Goal: Task Accomplishment & Management: Manage account settings

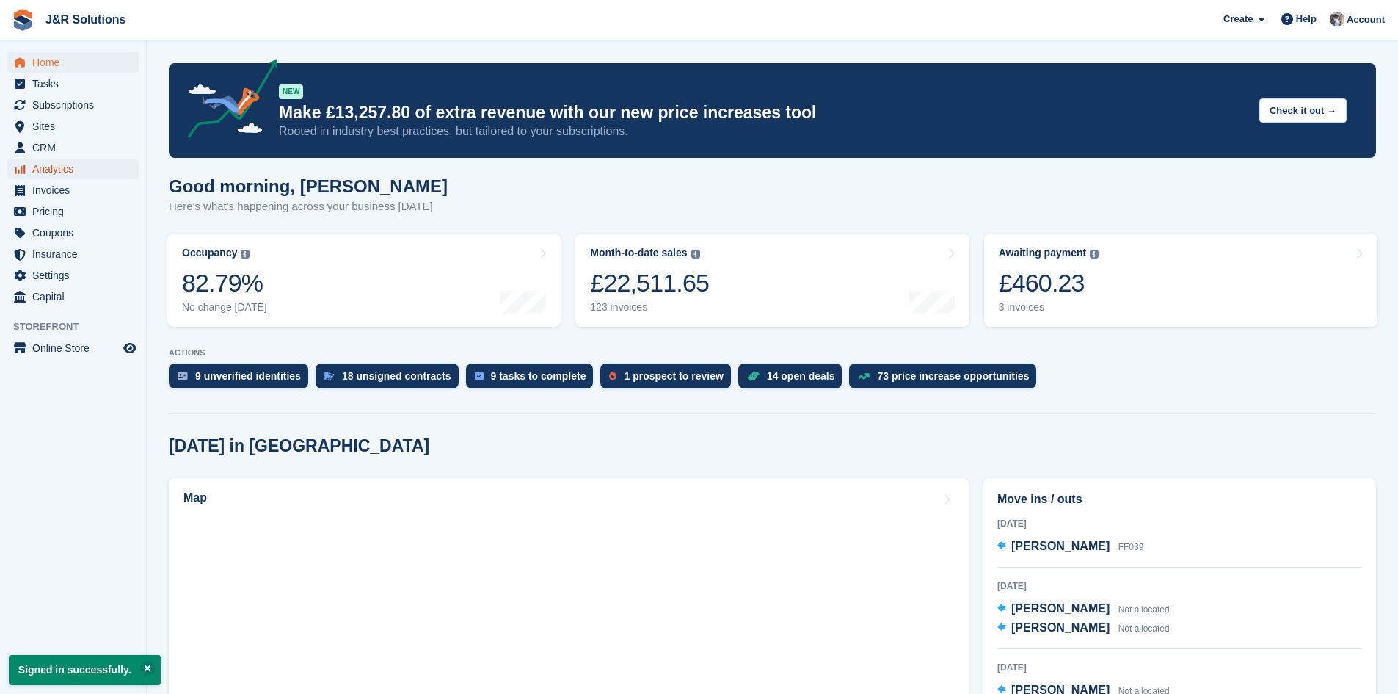
click at [59, 168] on span "Analytics" at bounding box center [76, 169] width 88 height 21
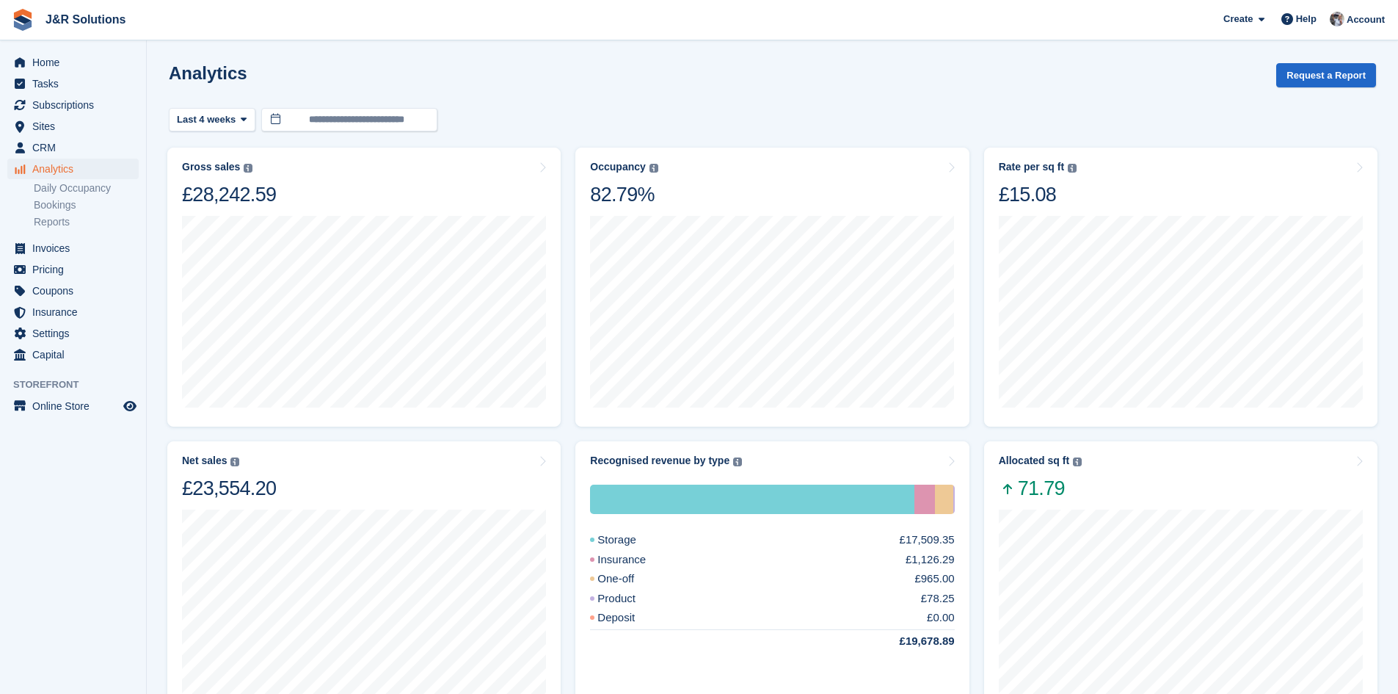
click at [57, 219] on link "Reports" at bounding box center [86, 222] width 105 height 14
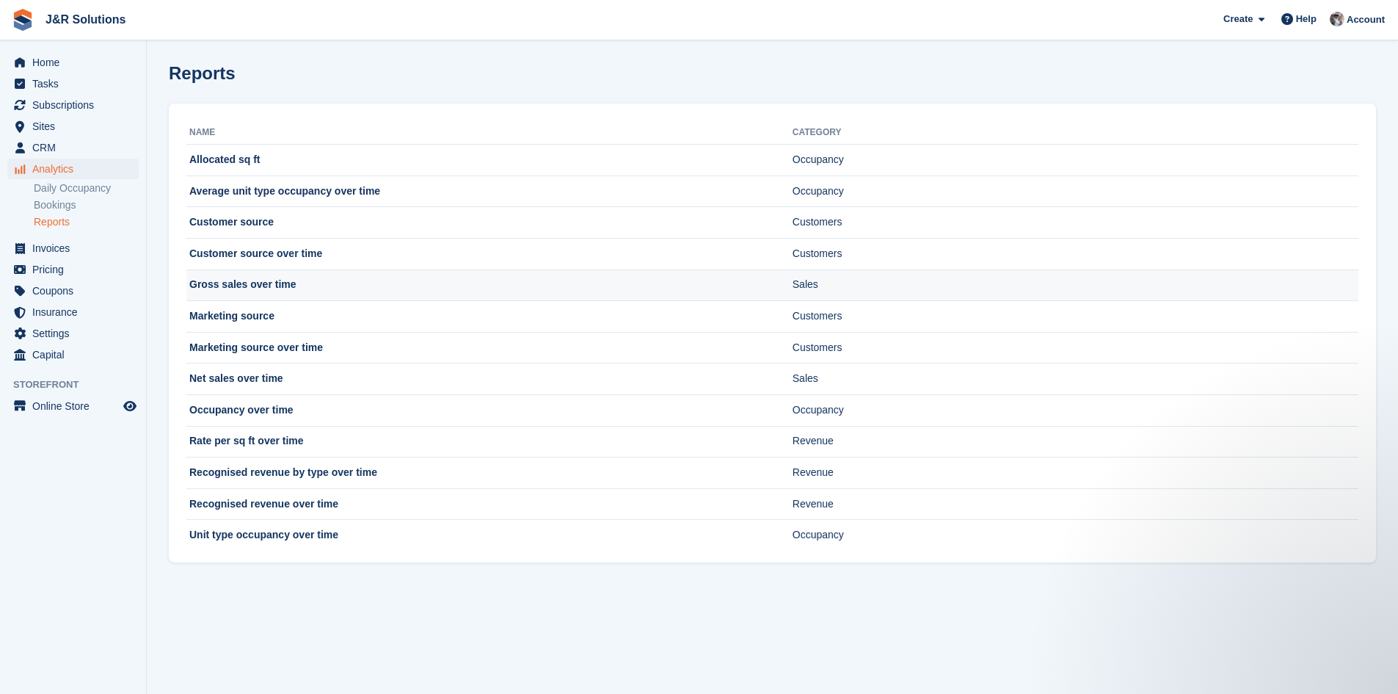
click at [266, 286] on td "Gross sales over time" at bounding box center [489, 285] width 606 height 32
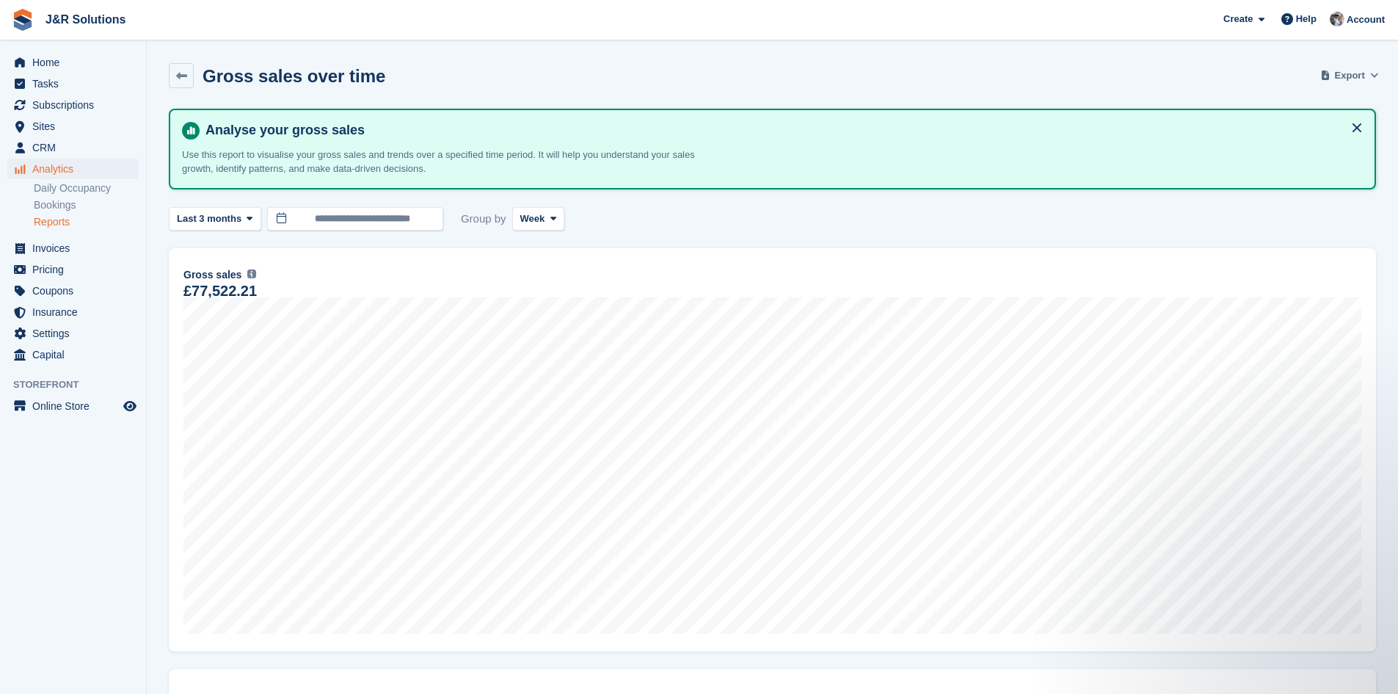
click at [1357, 74] on span "Export" at bounding box center [1350, 75] width 30 height 15
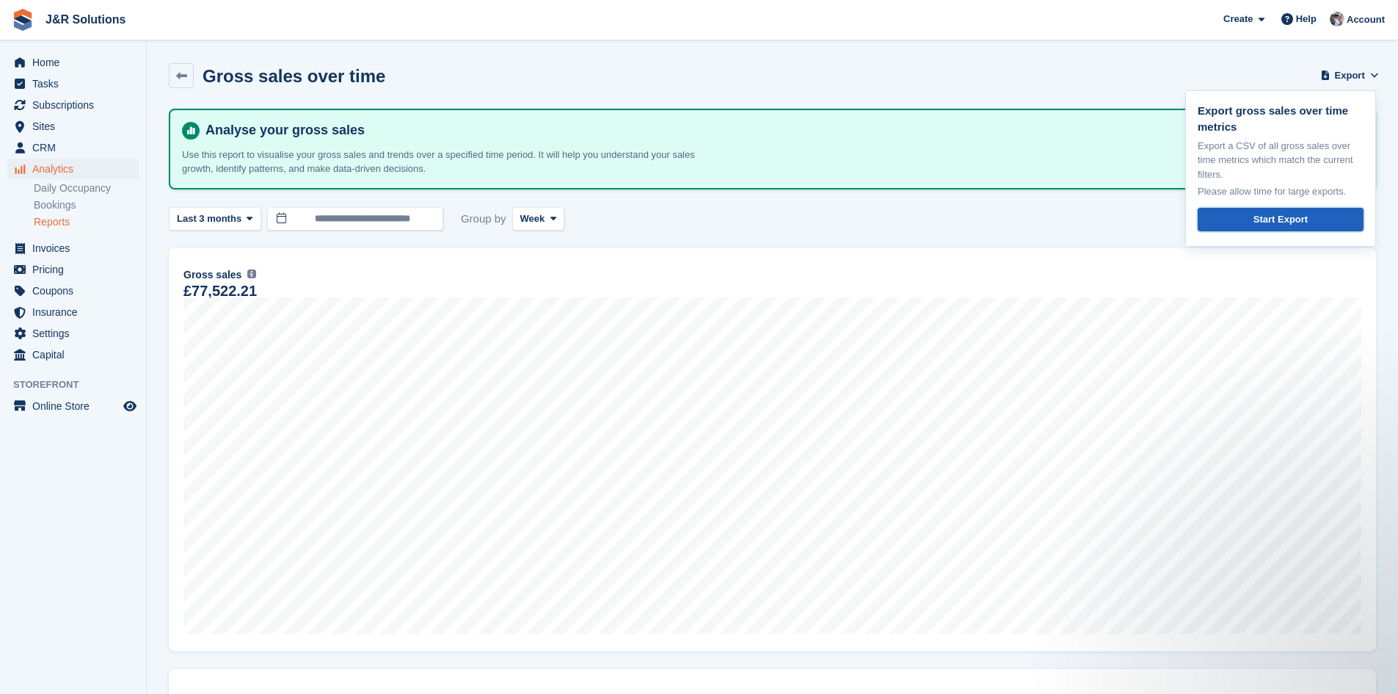
click at [1271, 219] on div "Start Export" at bounding box center [1281, 219] width 54 height 15
click at [719, 96] on div "Gross sales over time Export Export gross sales over time metrics Export a CSV …" at bounding box center [773, 84] width 1208 height 43
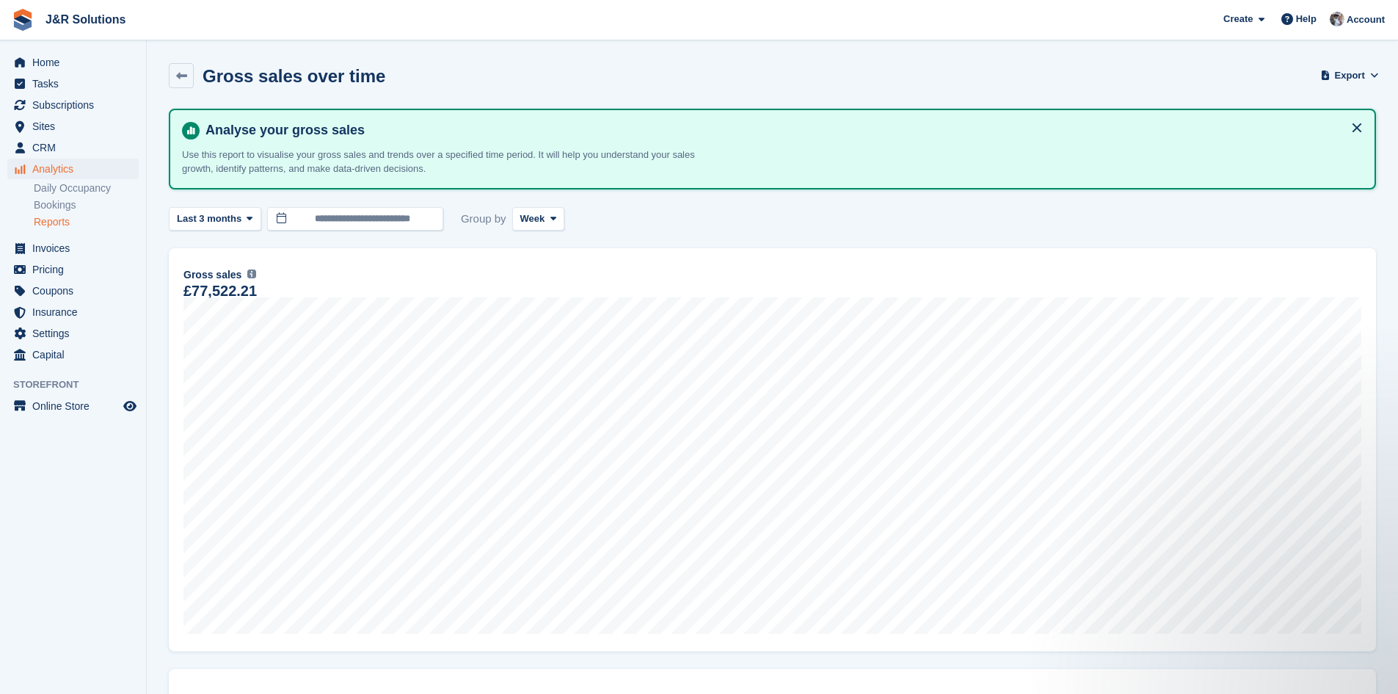
click at [51, 219] on link "Reports" at bounding box center [86, 222] width 105 height 14
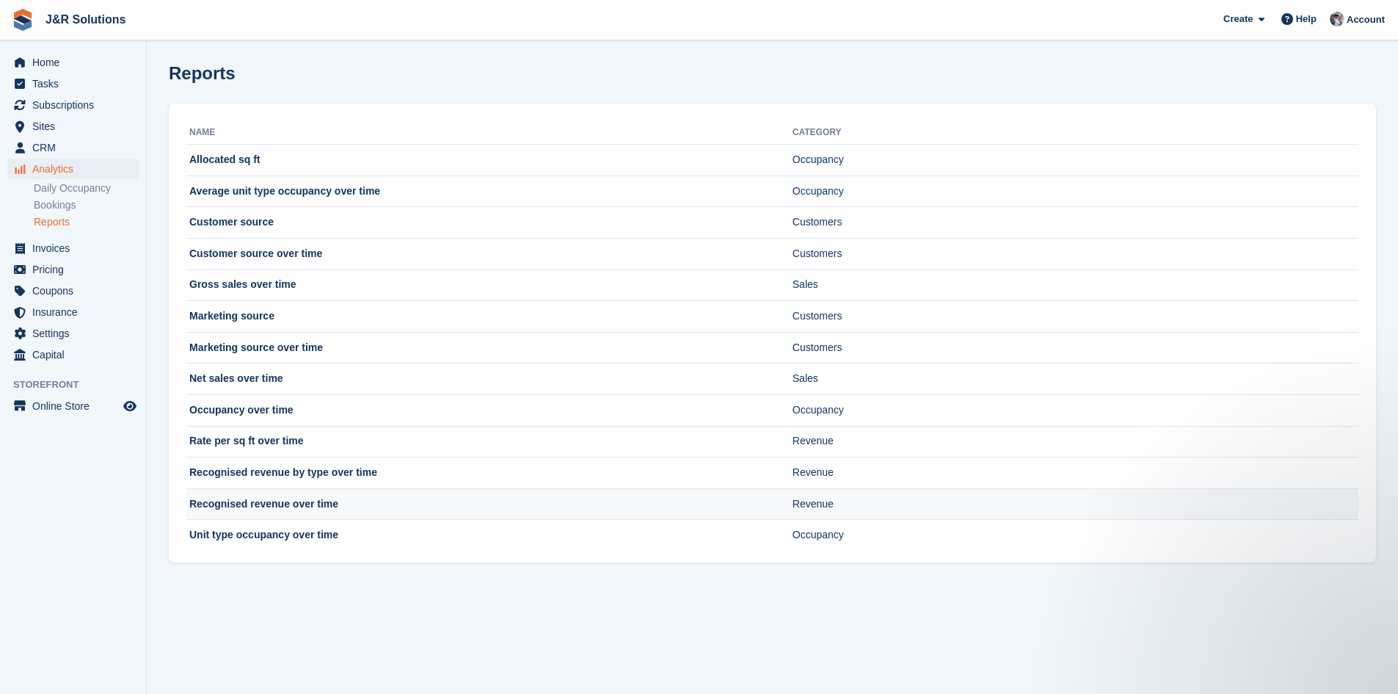
click at [333, 505] on td "Recognised revenue over time" at bounding box center [489, 504] width 606 height 32
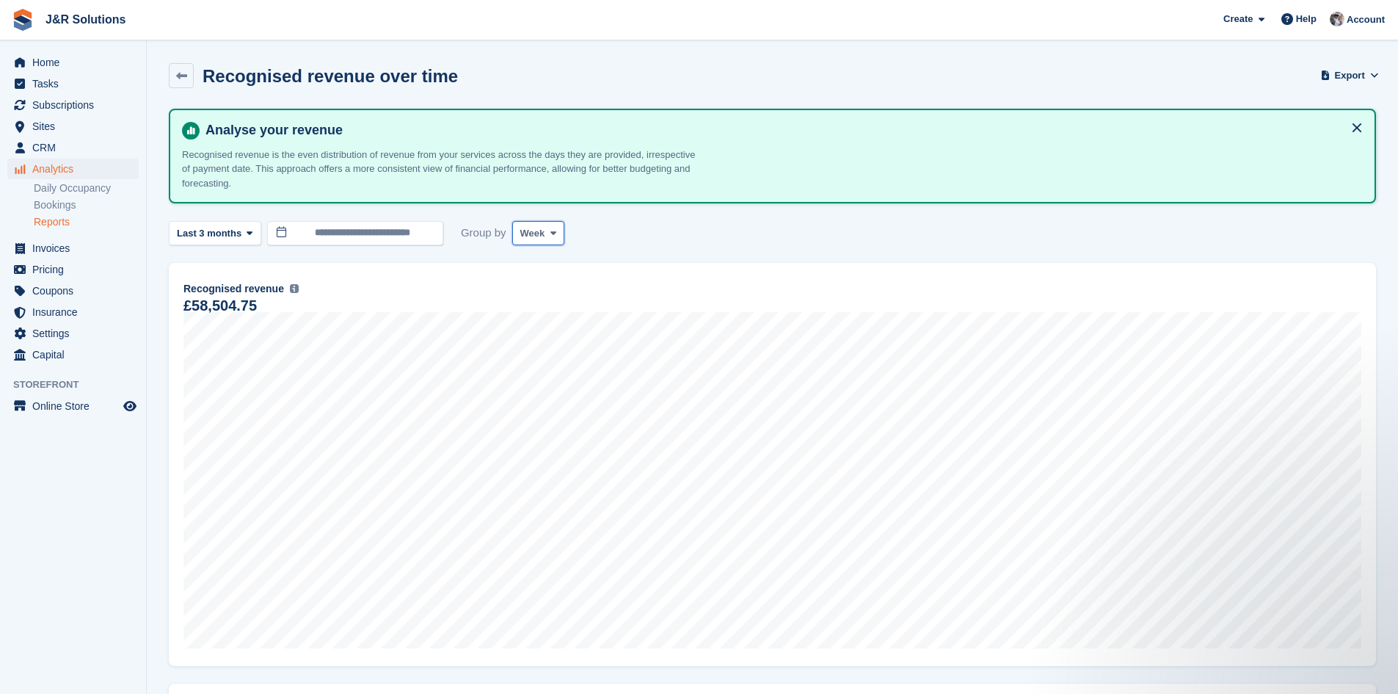
click at [536, 229] on span "Week" at bounding box center [532, 233] width 25 height 15
click at [538, 321] on link "Month" at bounding box center [583, 321] width 128 height 26
click at [54, 225] on link "Reports" at bounding box center [86, 222] width 105 height 14
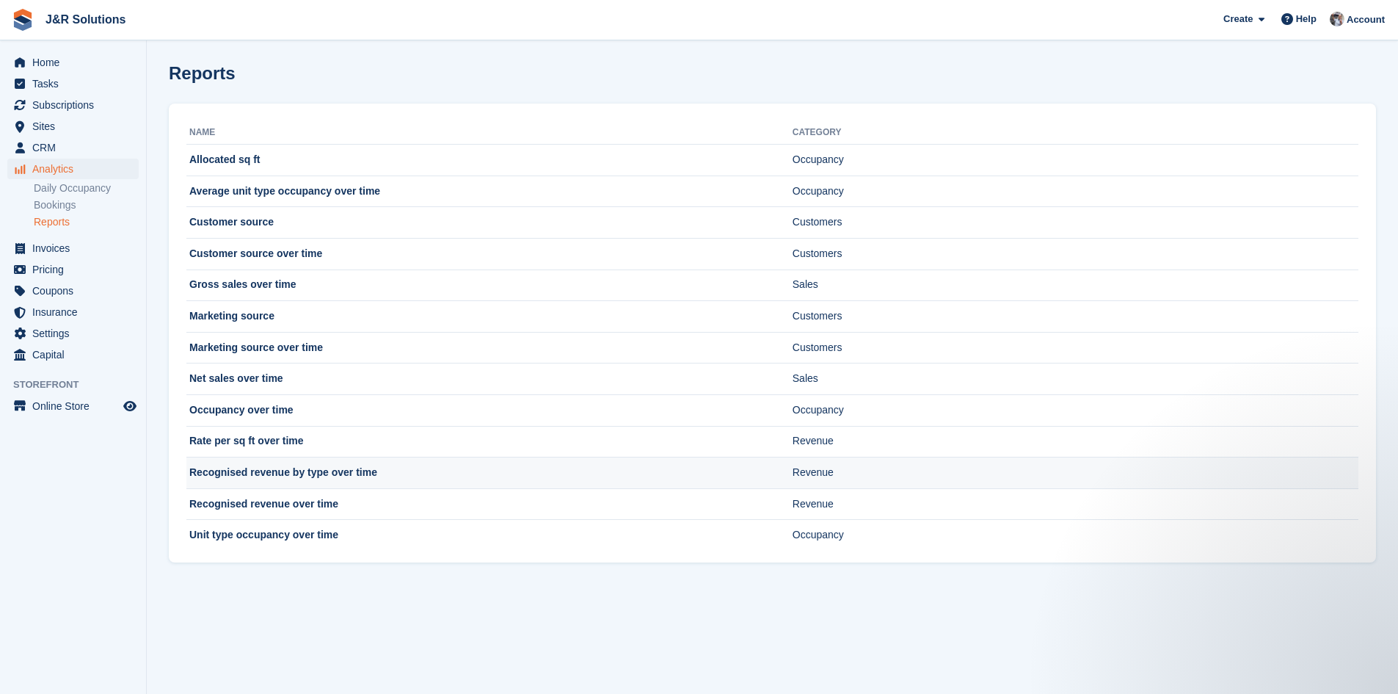
click at [381, 473] on td "Recognised revenue by type over time" at bounding box center [489, 473] width 606 height 32
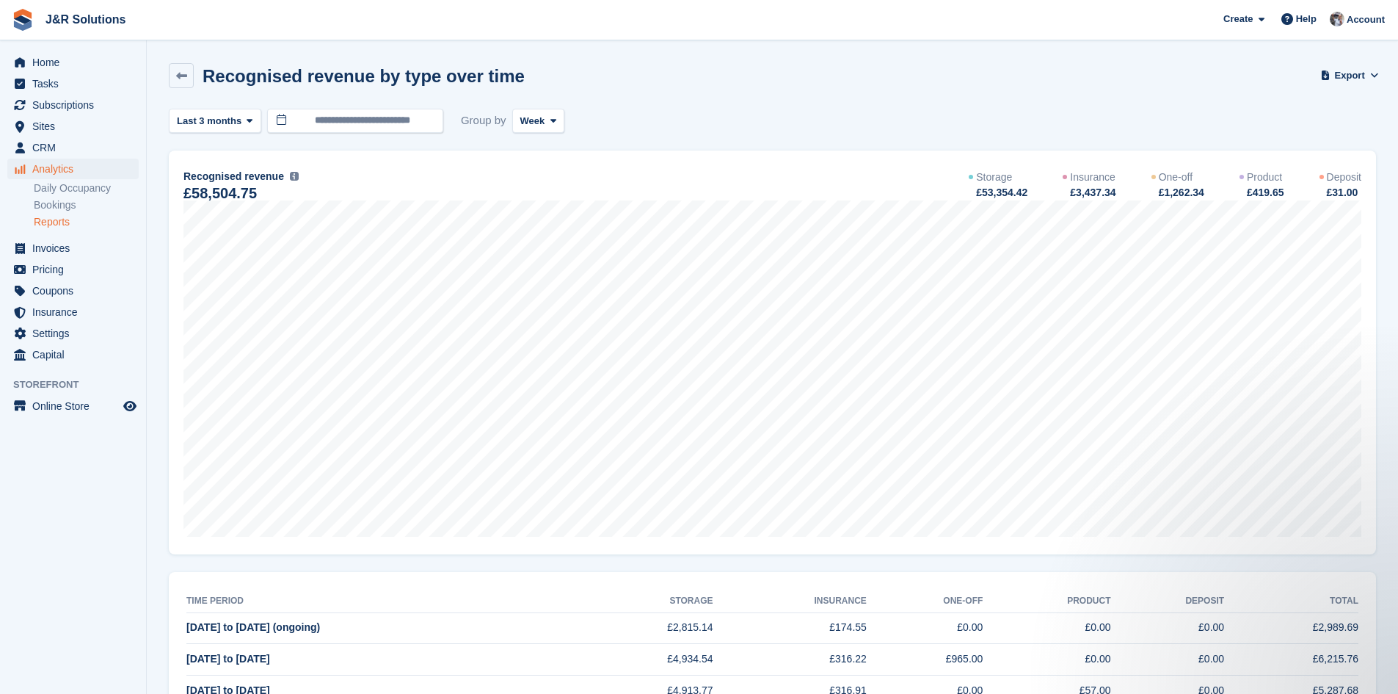
click at [1180, 197] on div "£1,262.34" at bounding box center [1181, 192] width 47 height 15
click at [551, 116] on icon at bounding box center [554, 121] width 6 height 10
click at [541, 203] on link "Month" at bounding box center [583, 208] width 128 height 26
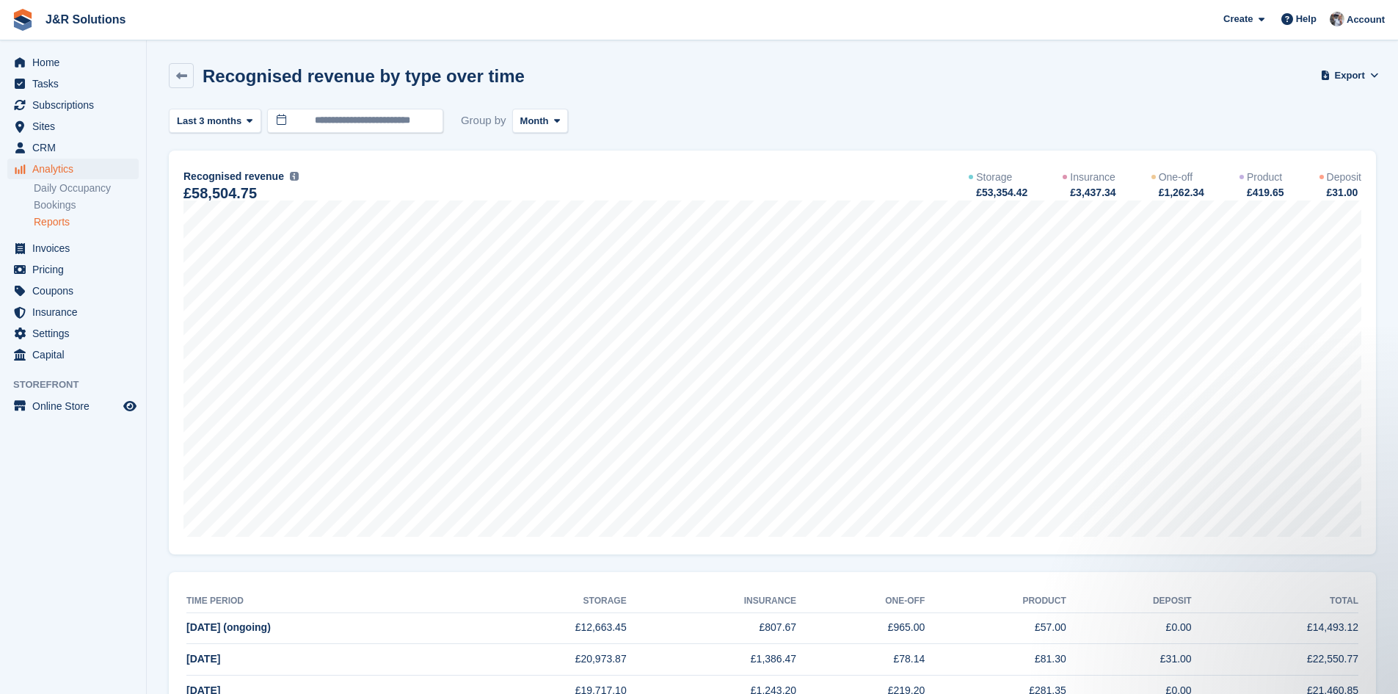
click at [290, 179] on img at bounding box center [294, 176] width 9 height 9
click at [290, 175] on img at bounding box center [294, 176] width 9 height 9
click at [50, 225] on link "Reports" at bounding box center [86, 222] width 105 height 14
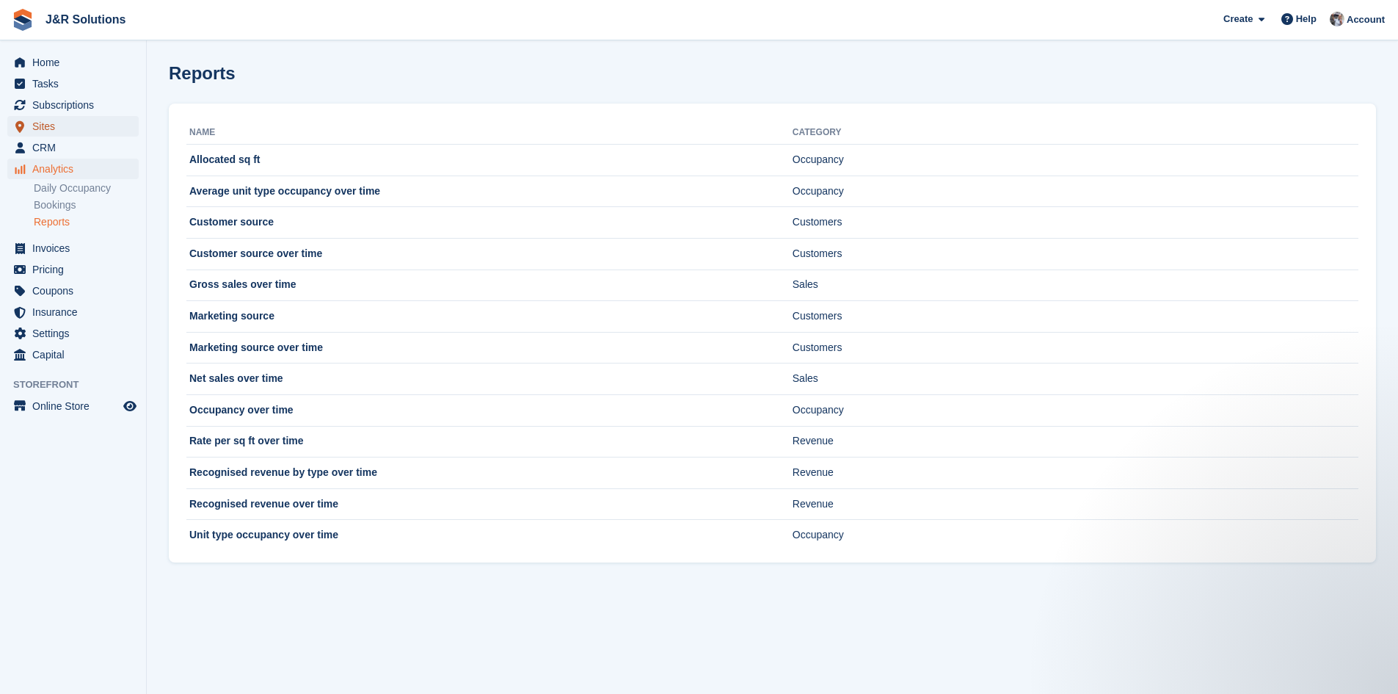
click at [40, 128] on span "Sites" at bounding box center [76, 126] width 88 height 21
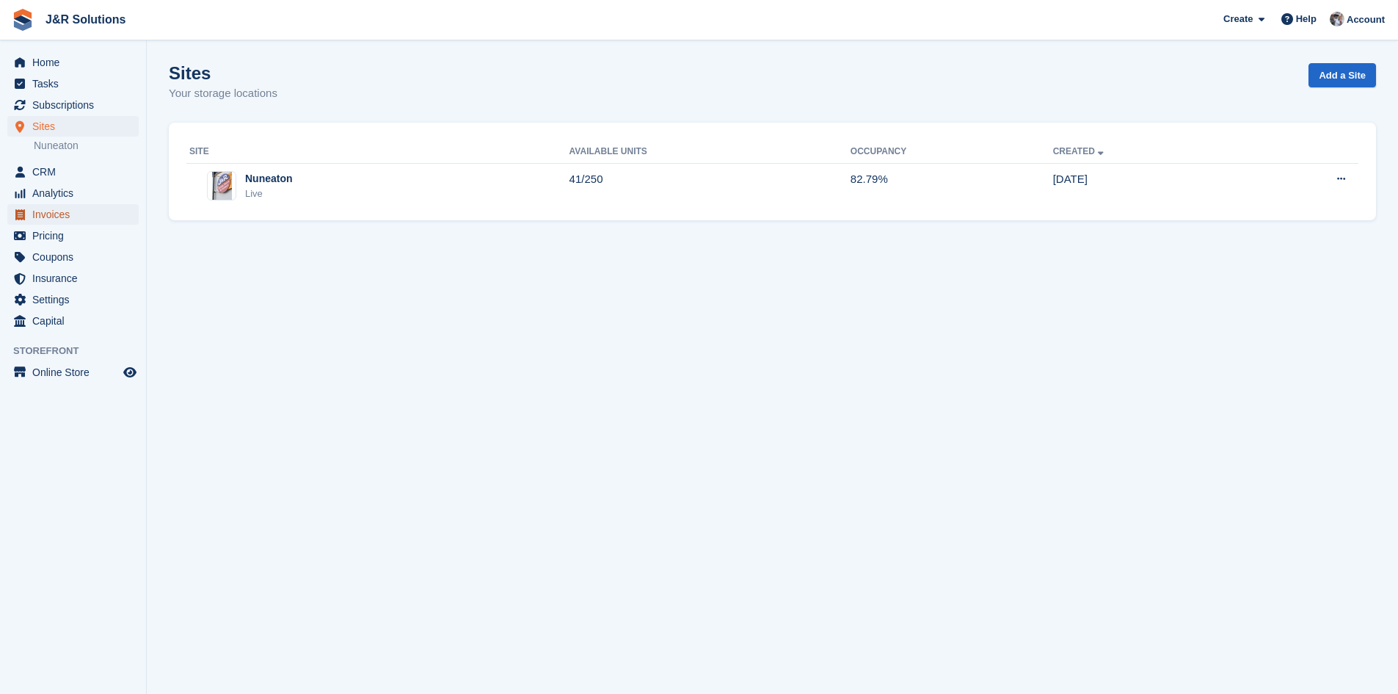
click at [39, 217] on span "Invoices" at bounding box center [76, 214] width 88 height 21
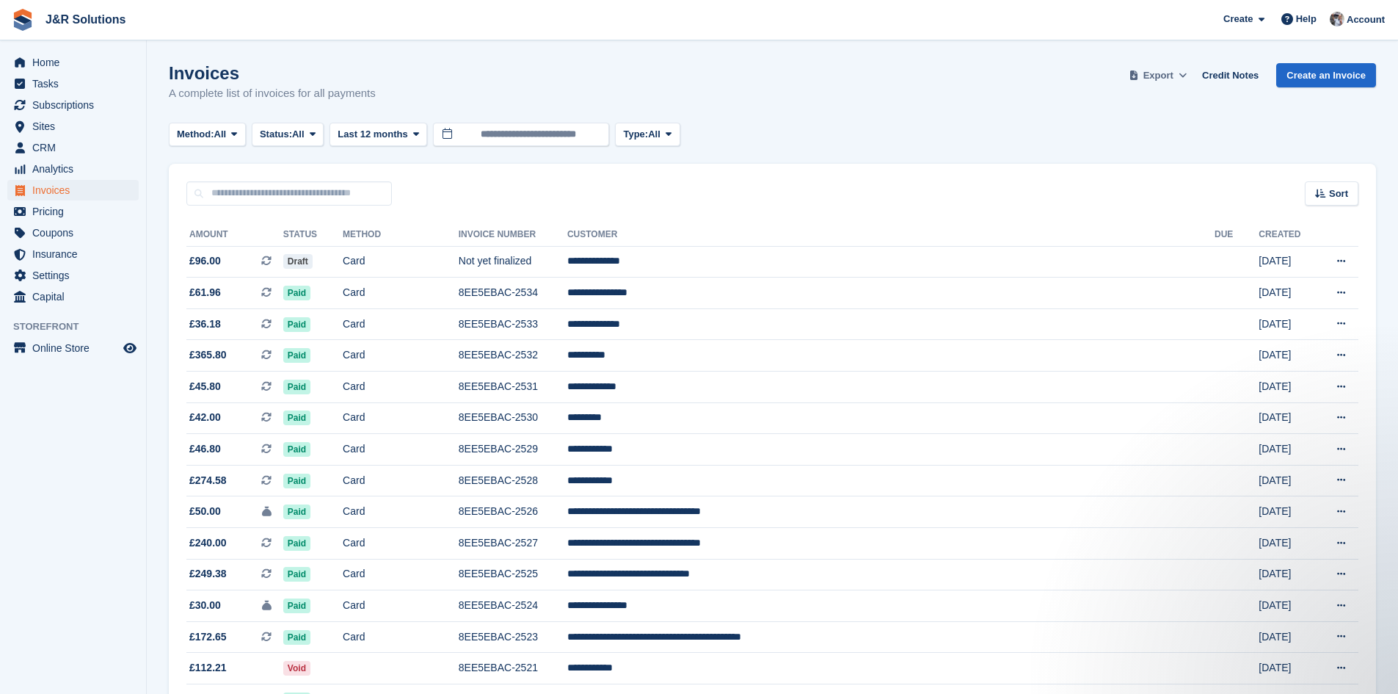
click at [1168, 70] on span "Export" at bounding box center [1159, 75] width 30 height 15
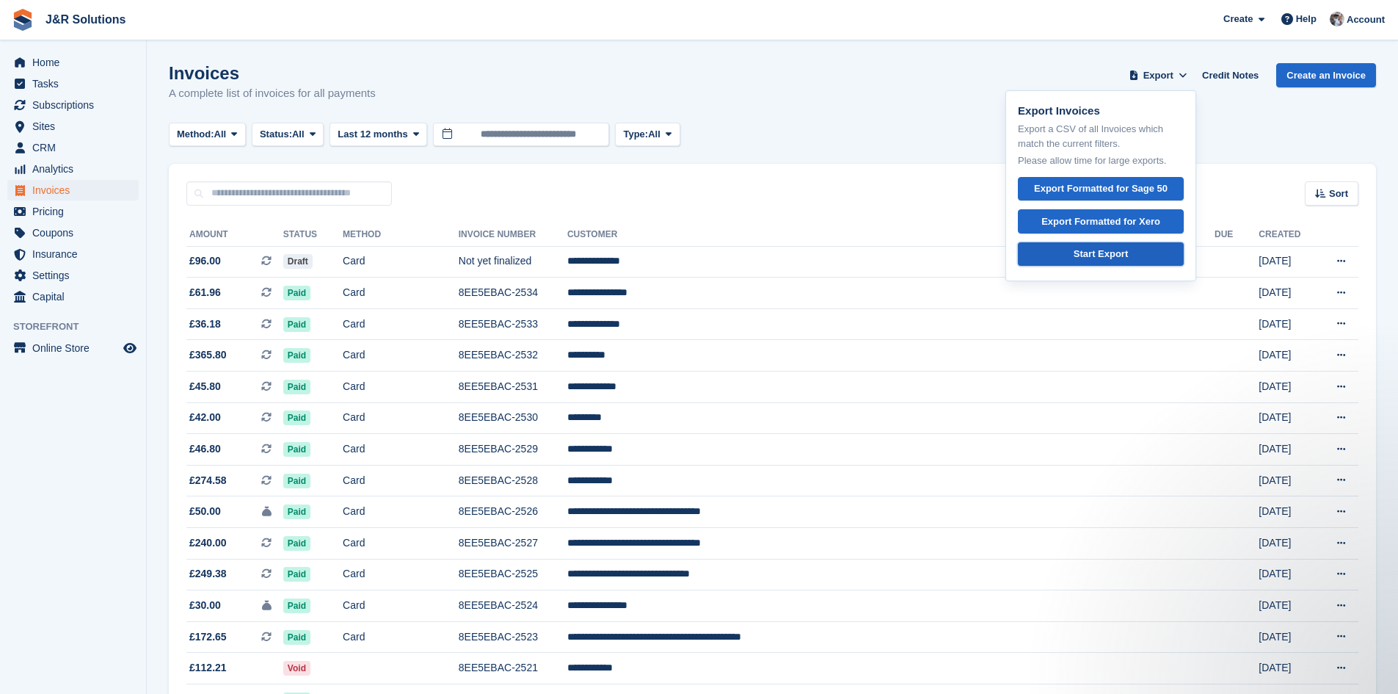
click at [1095, 253] on div "Start Export" at bounding box center [1101, 254] width 54 height 15
click at [944, 90] on div "Invoices A complete list of invoices for all payments Export Export Invoices Ex…" at bounding box center [773, 91] width 1208 height 57
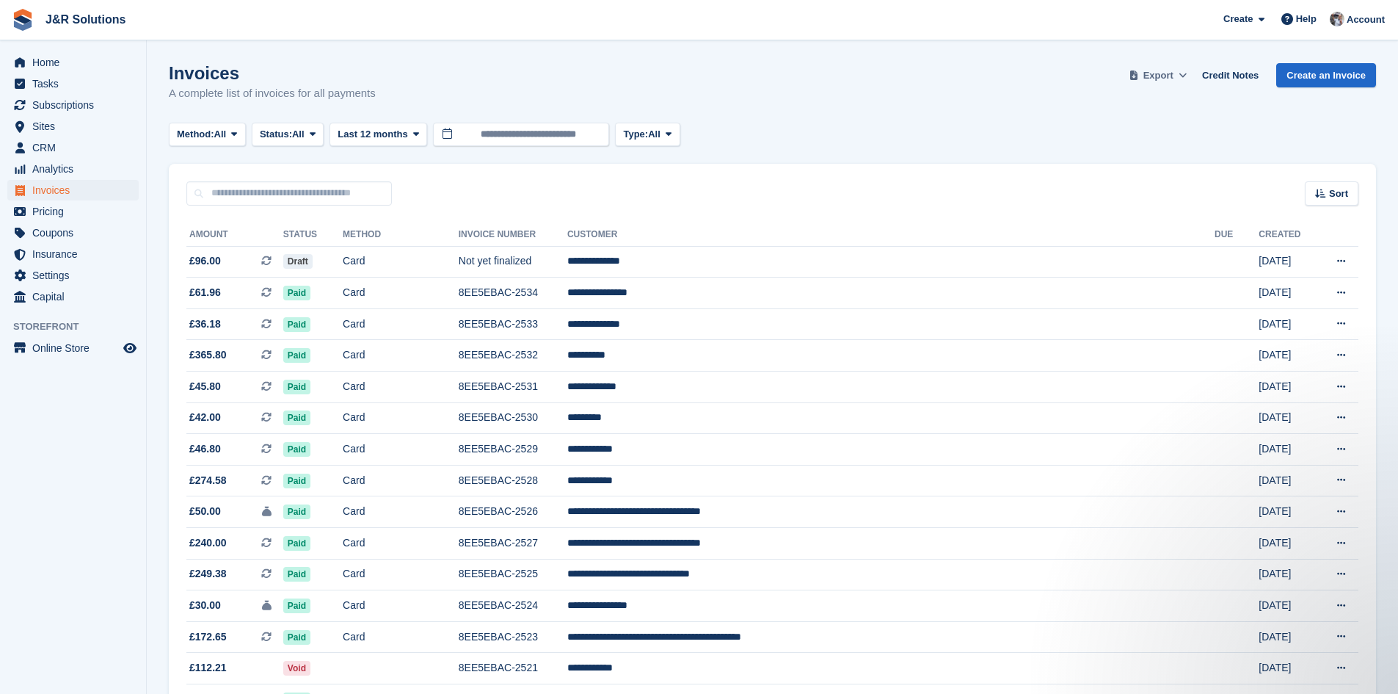
click at [1173, 78] on span "Export" at bounding box center [1159, 75] width 30 height 15
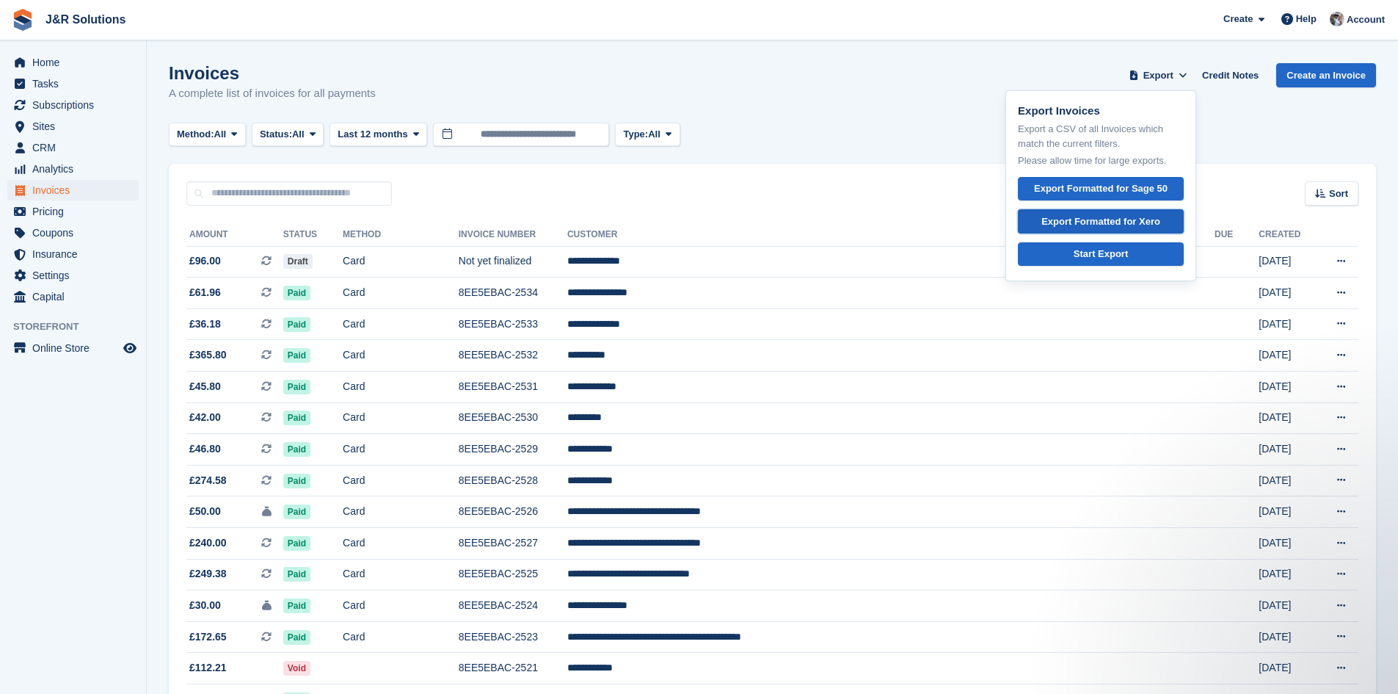
click at [1133, 225] on div "Export Formatted for Xero" at bounding box center [1101, 221] width 119 height 15
click at [1123, 218] on div "Export Formatted for Xero" at bounding box center [1101, 221] width 119 height 15
click at [41, 148] on span "CRM" at bounding box center [76, 147] width 88 height 21
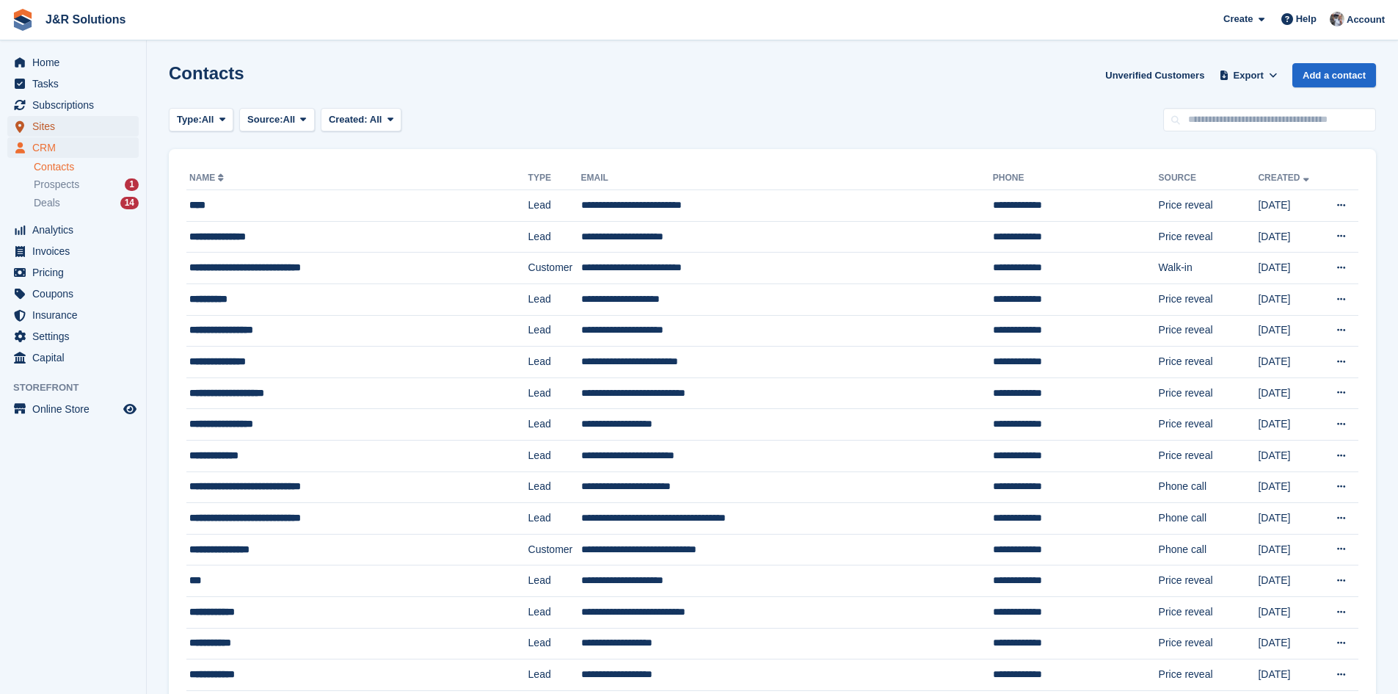
click at [44, 128] on span "Sites" at bounding box center [76, 126] width 88 height 21
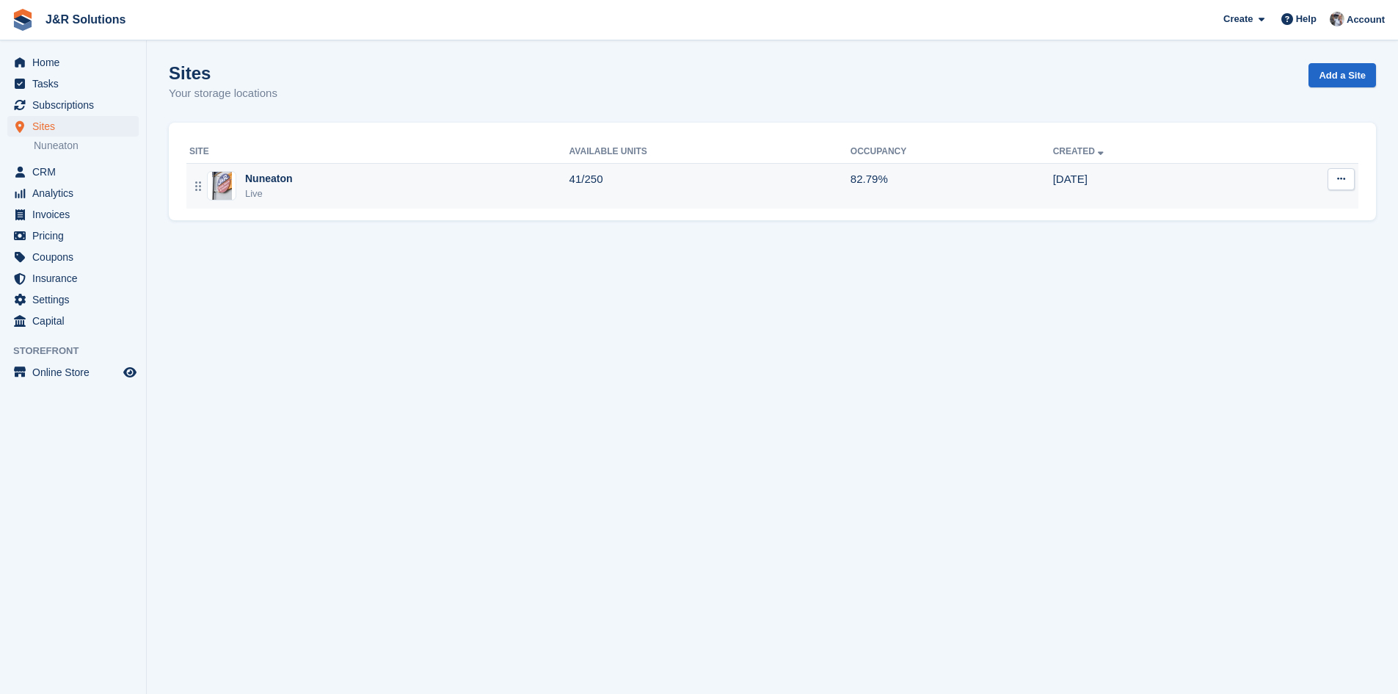
click at [504, 205] on td "Nuneaton Live" at bounding box center [377, 186] width 383 height 46
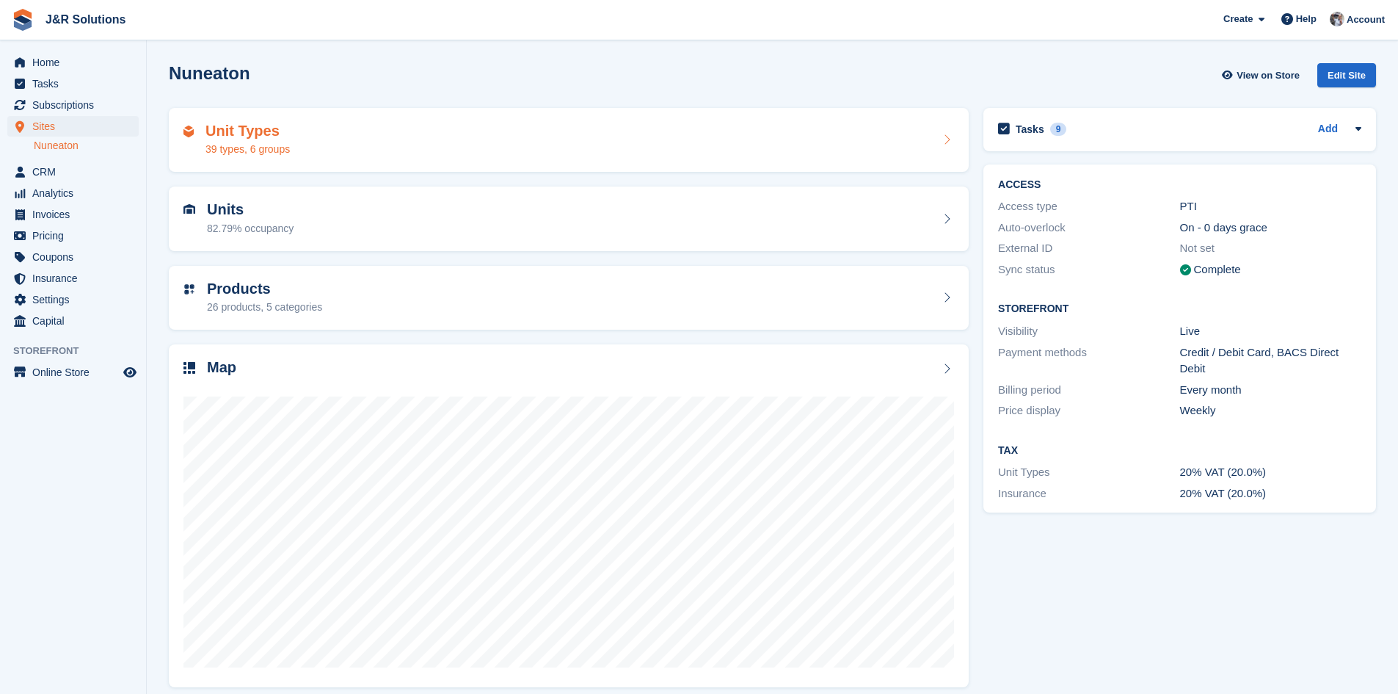
click at [264, 160] on div "Unit Types 39 types, 6 groups" at bounding box center [569, 140] width 800 height 65
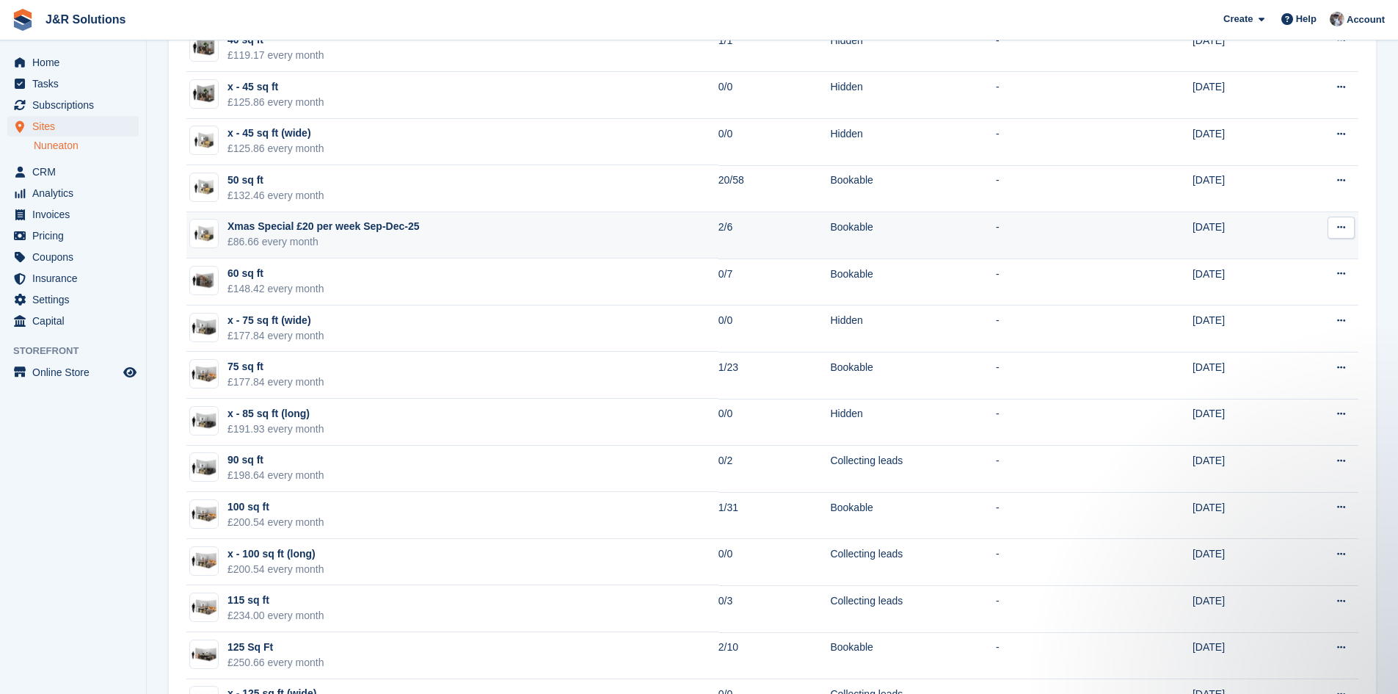
click at [334, 232] on div "Xmas Special £20 per week Sep-Dec-25" at bounding box center [324, 226] width 192 height 15
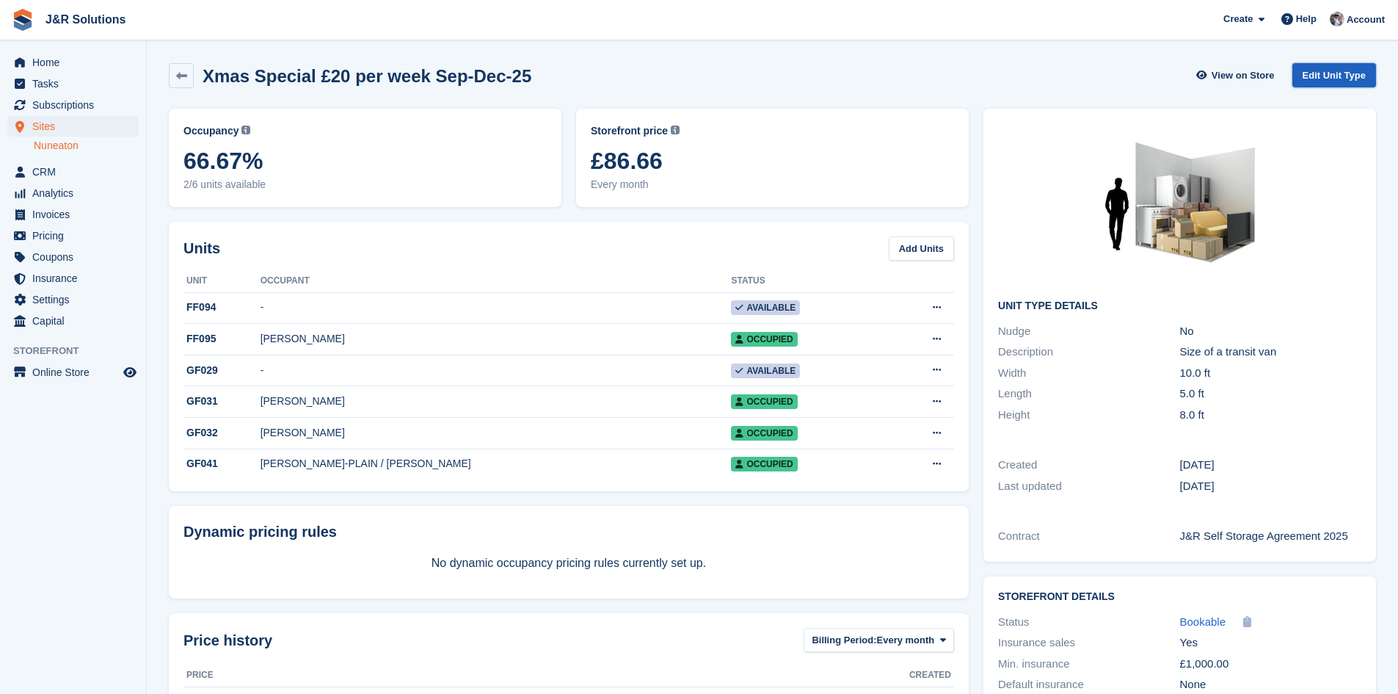
click at [1359, 82] on link "Edit Unit Type" at bounding box center [1335, 75] width 84 height 24
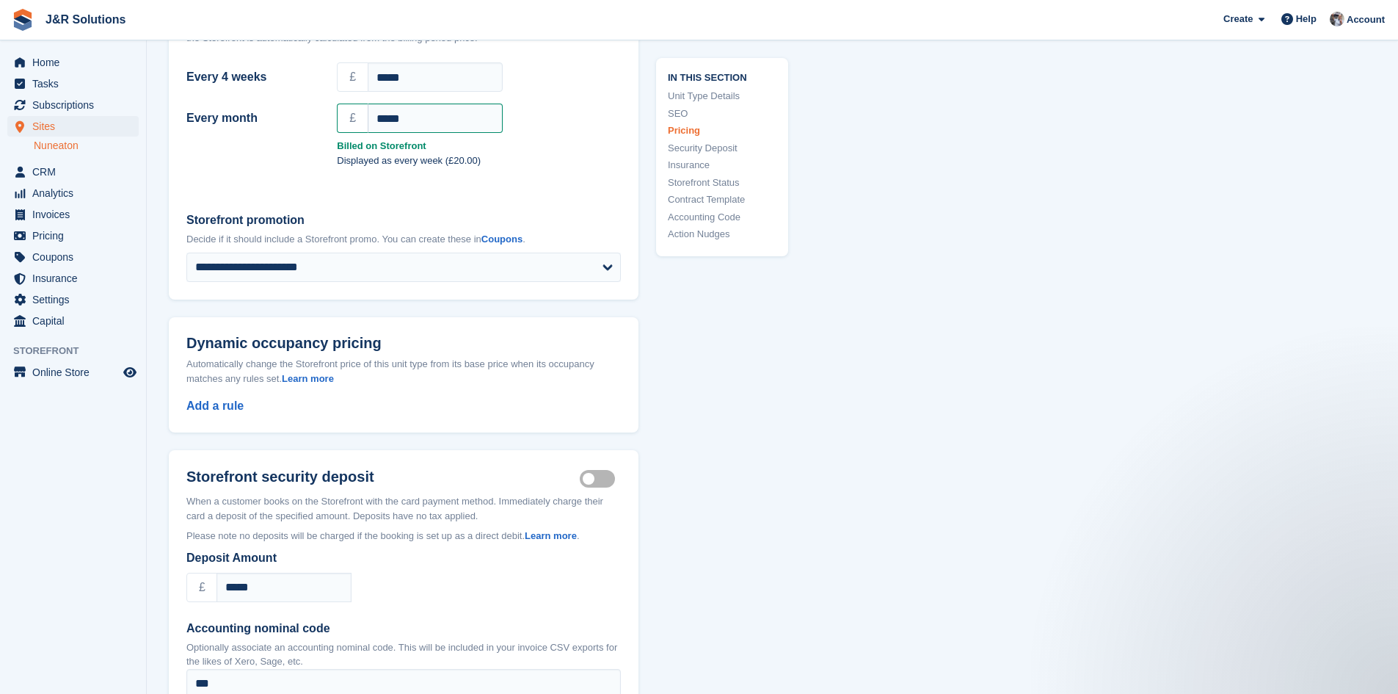
scroll to position [1370, 0]
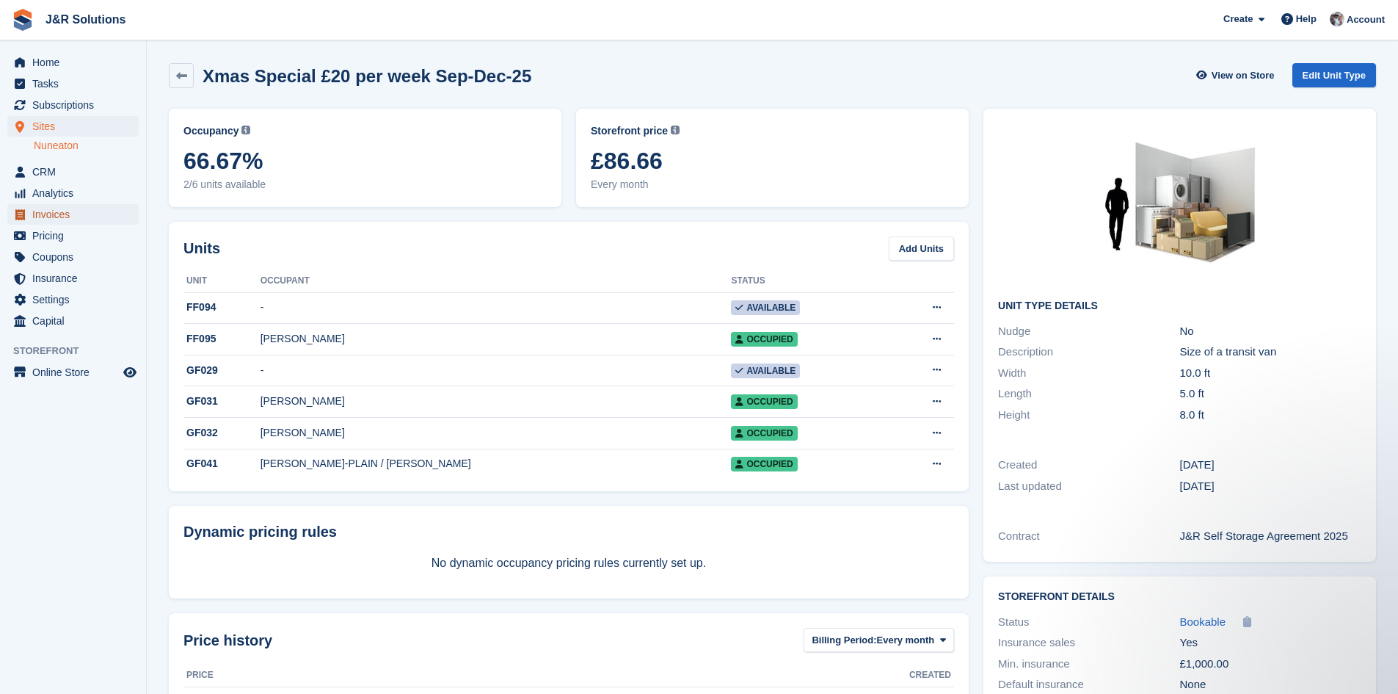
click at [40, 214] on span "Invoices" at bounding box center [76, 214] width 88 height 21
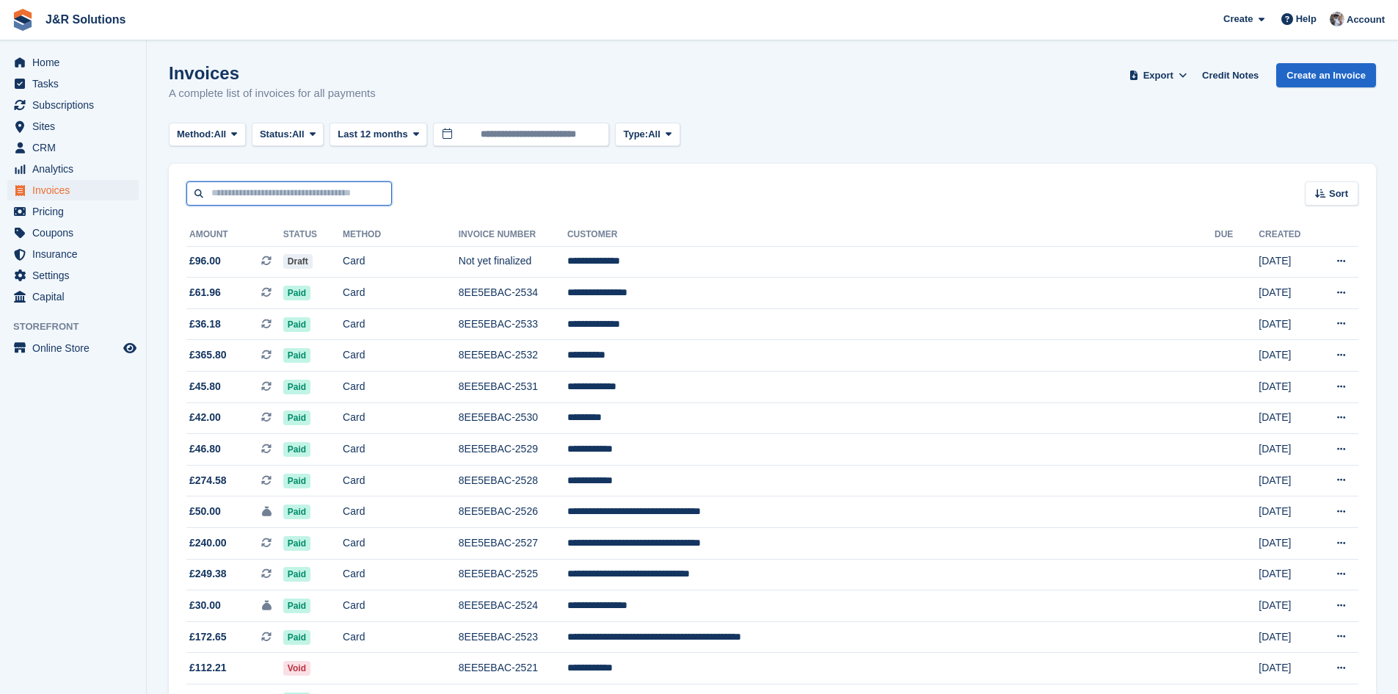
click at [348, 193] on input "text" at bounding box center [289, 193] width 206 height 24
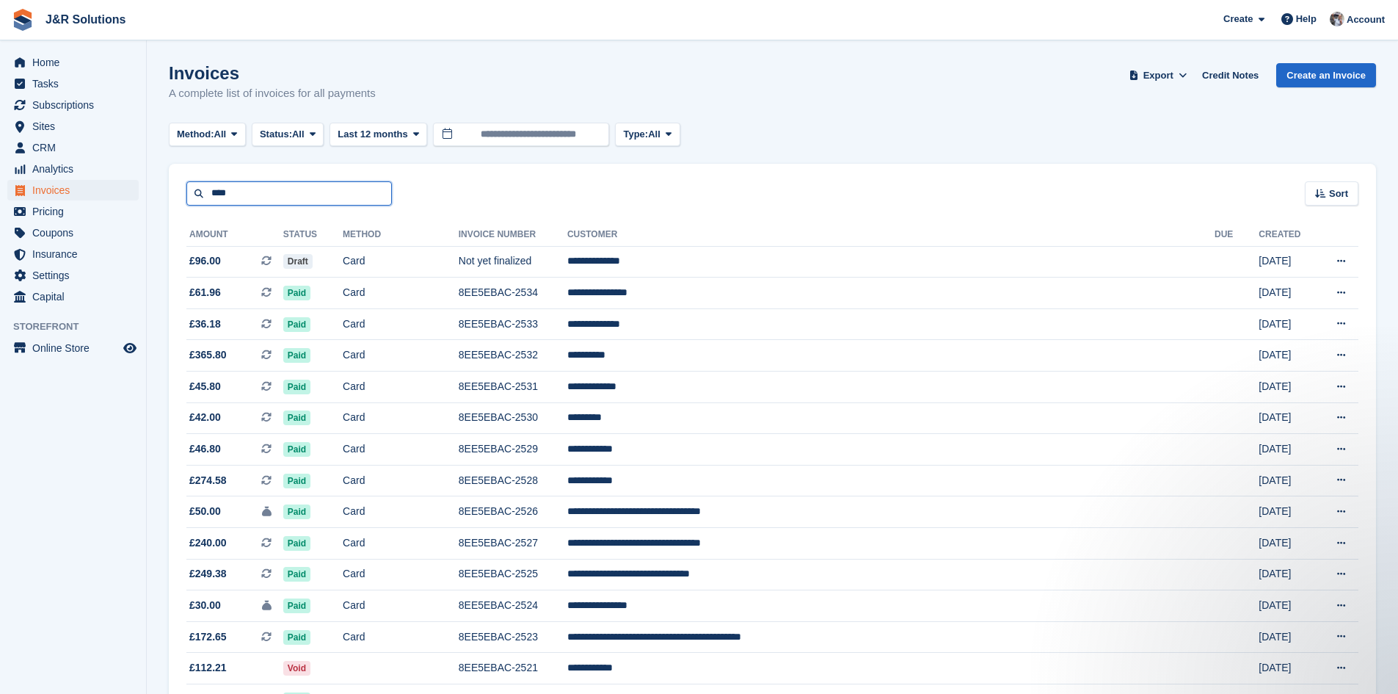
type input "****"
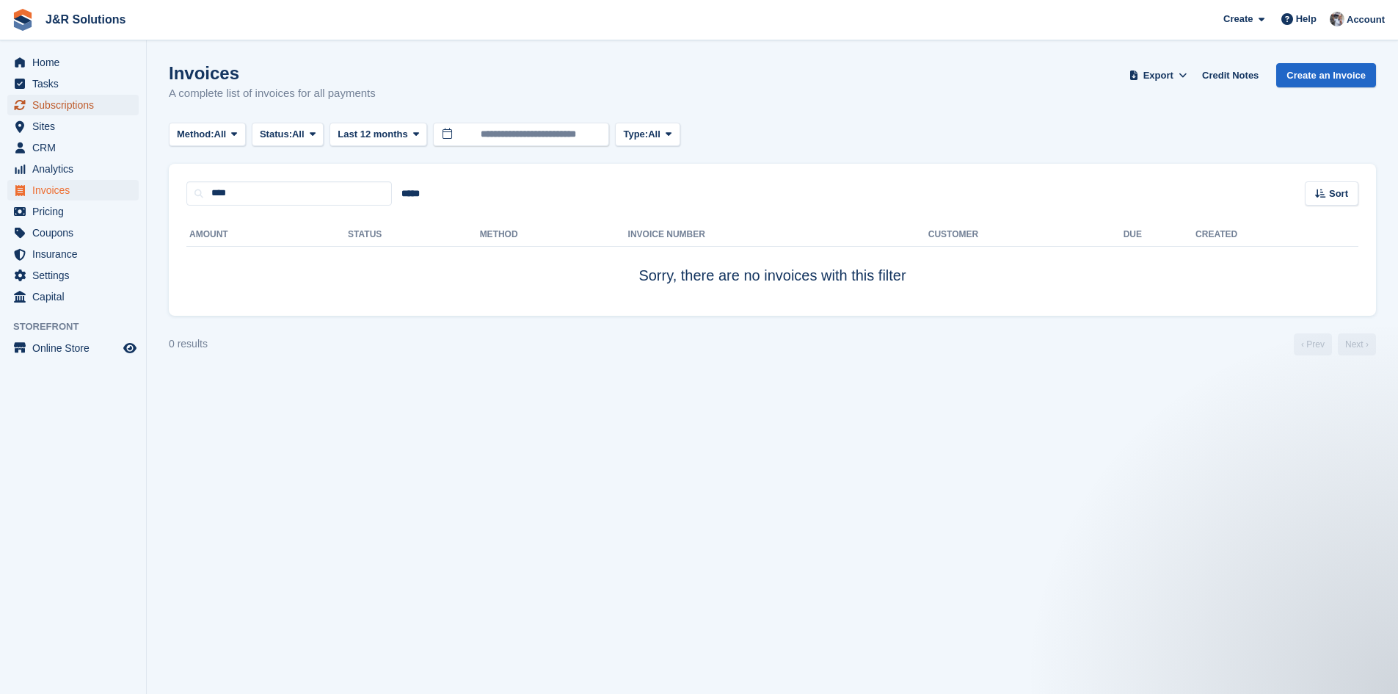
click at [48, 104] on span "Subscriptions" at bounding box center [76, 105] width 88 height 21
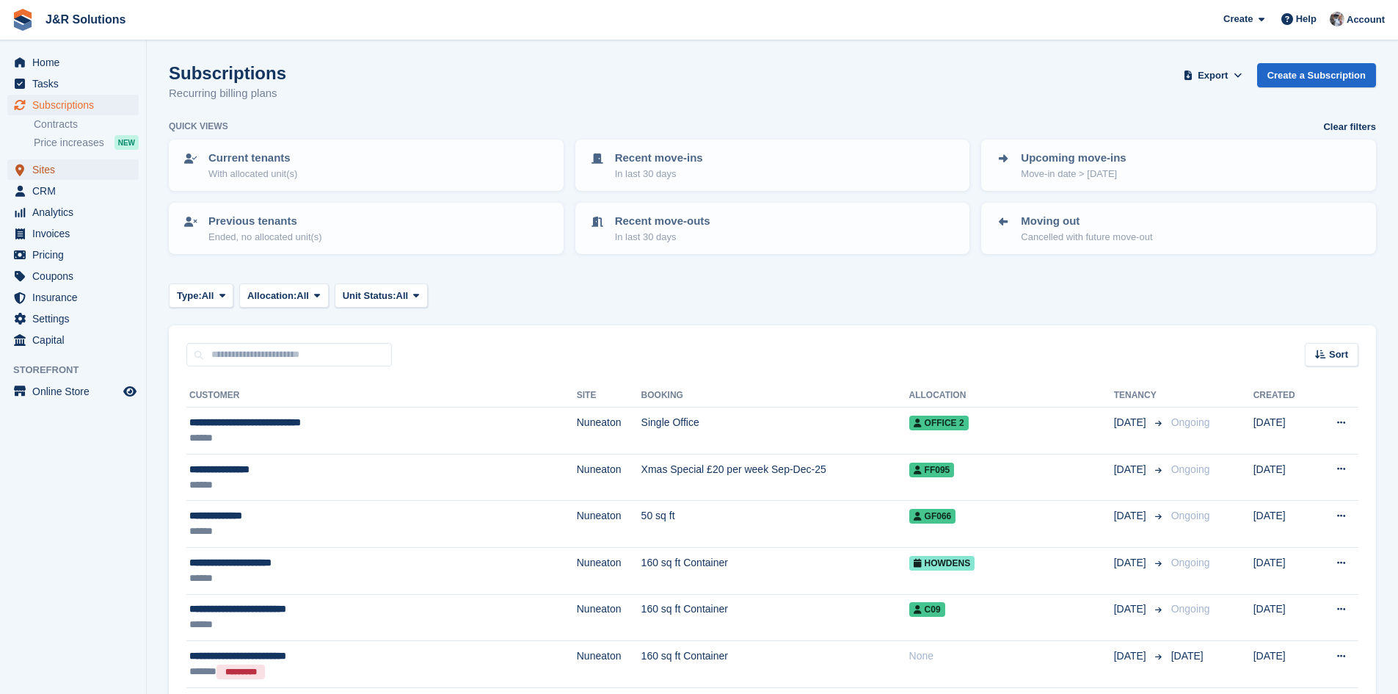
click at [43, 174] on span "Sites" at bounding box center [76, 169] width 88 height 21
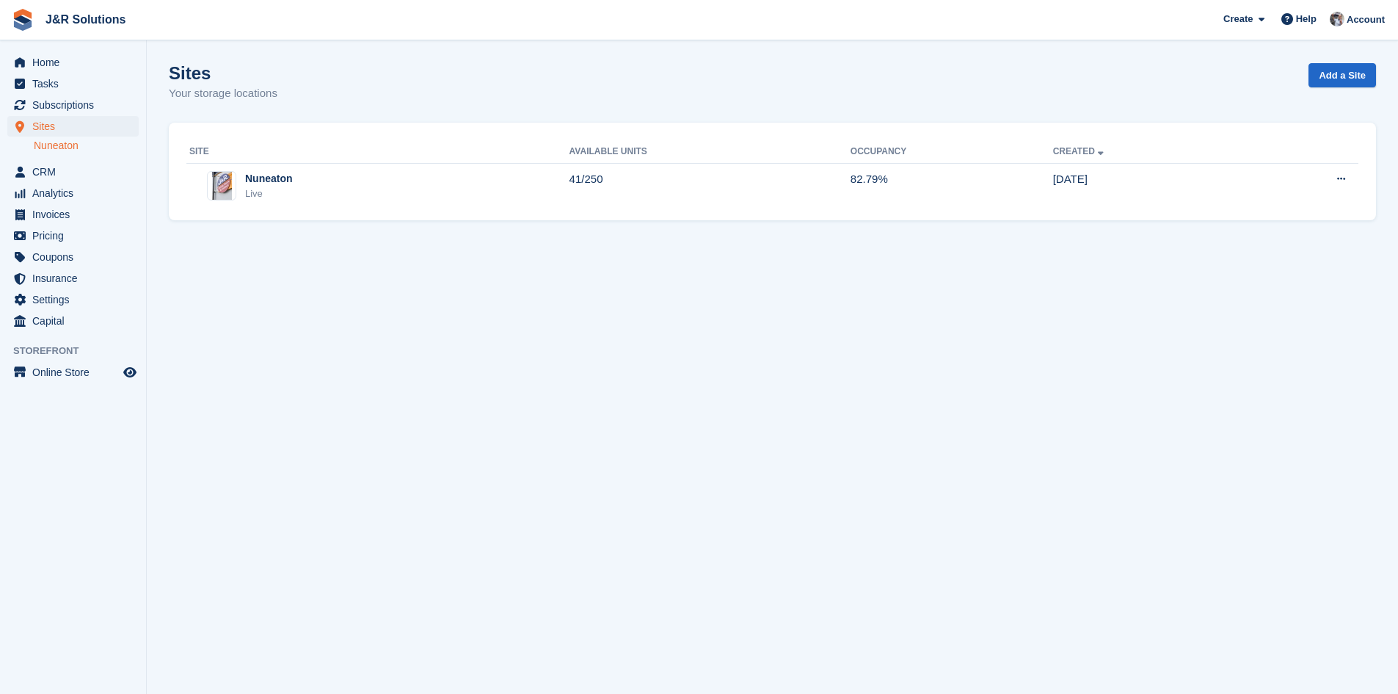
click at [60, 150] on link "Nuneaton" at bounding box center [86, 146] width 105 height 14
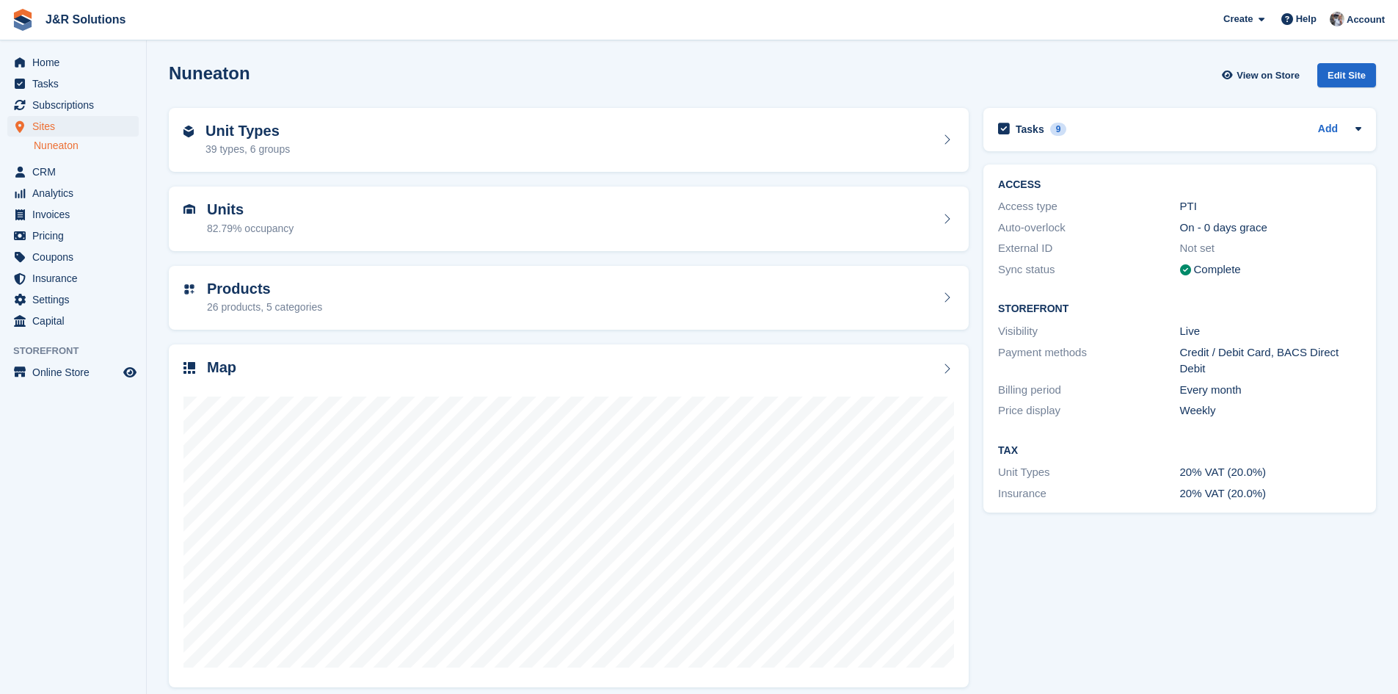
click at [294, 137] on div "Unit Types 39 types, 6 groups" at bounding box center [569, 140] width 771 height 35
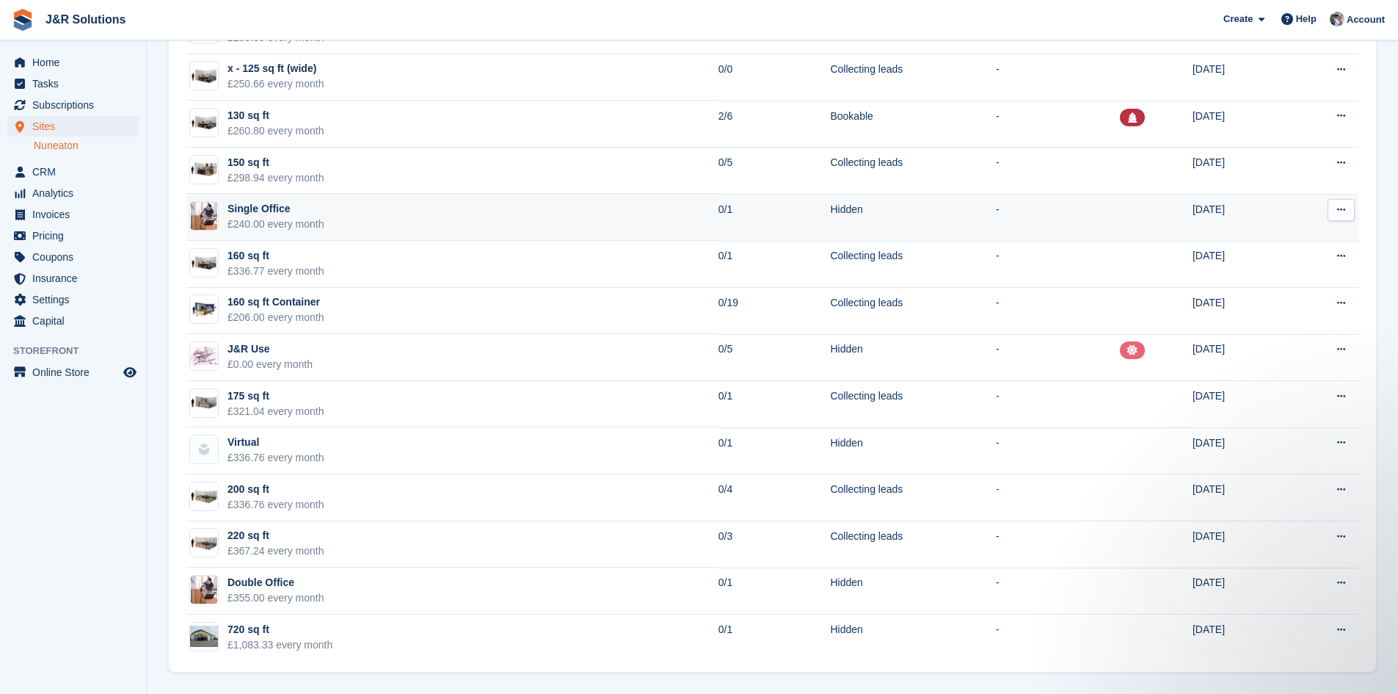
click at [262, 217] on div "£240.00 every month" at bounding box center [276, 224] width 97 height 15
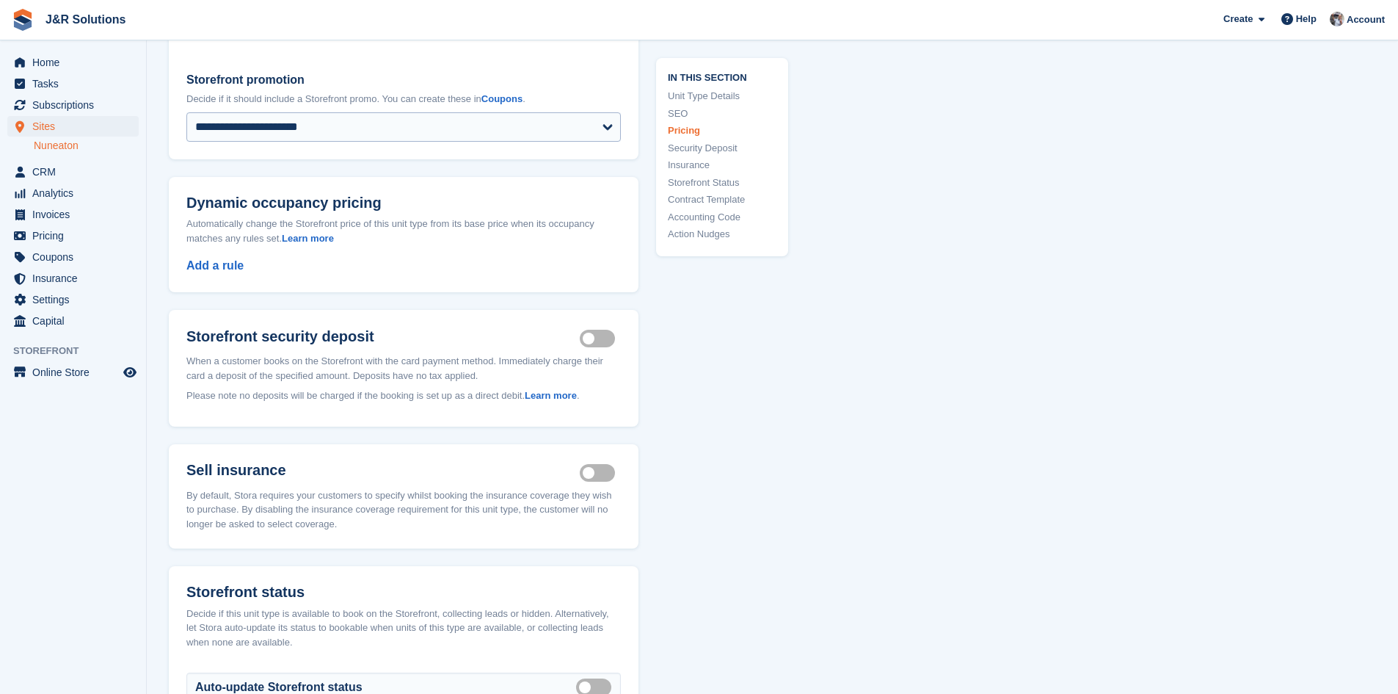
scroll to position [1592, 0]
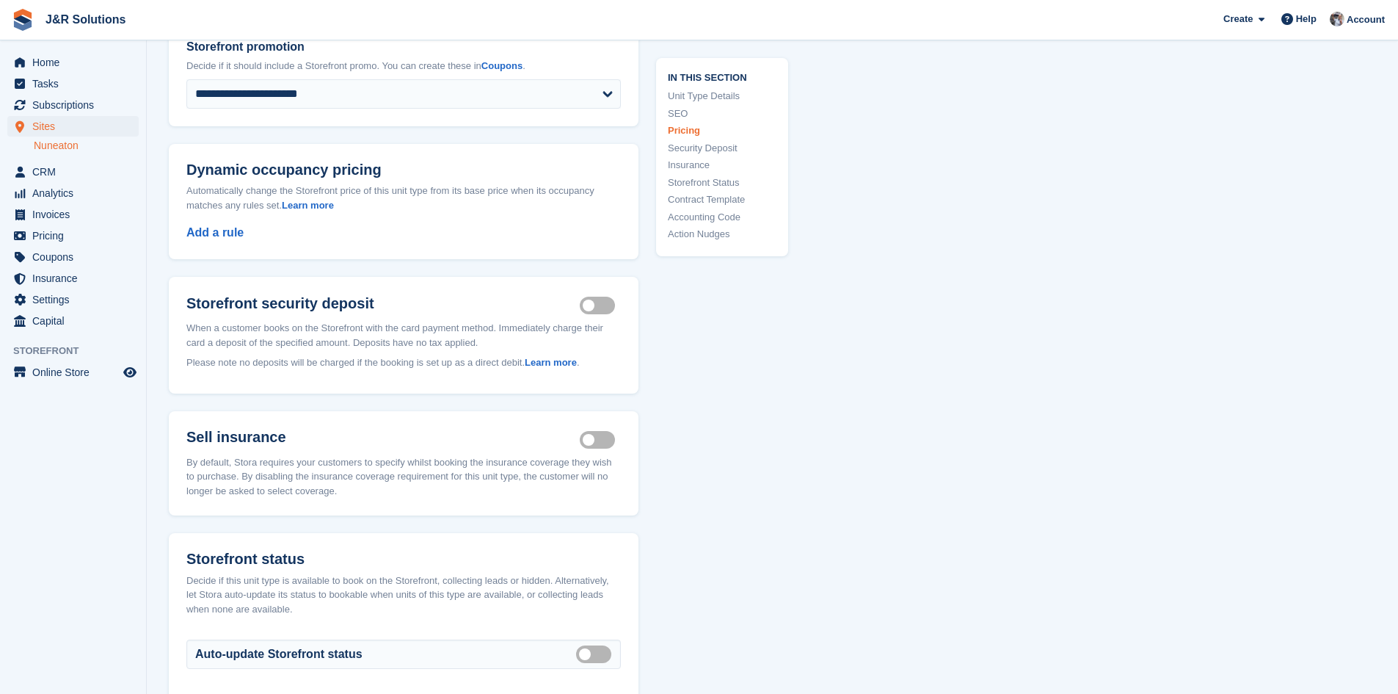
click at [586, 305] on label "Security deposit on" at bounding box center [600, 306] width 41 height 2
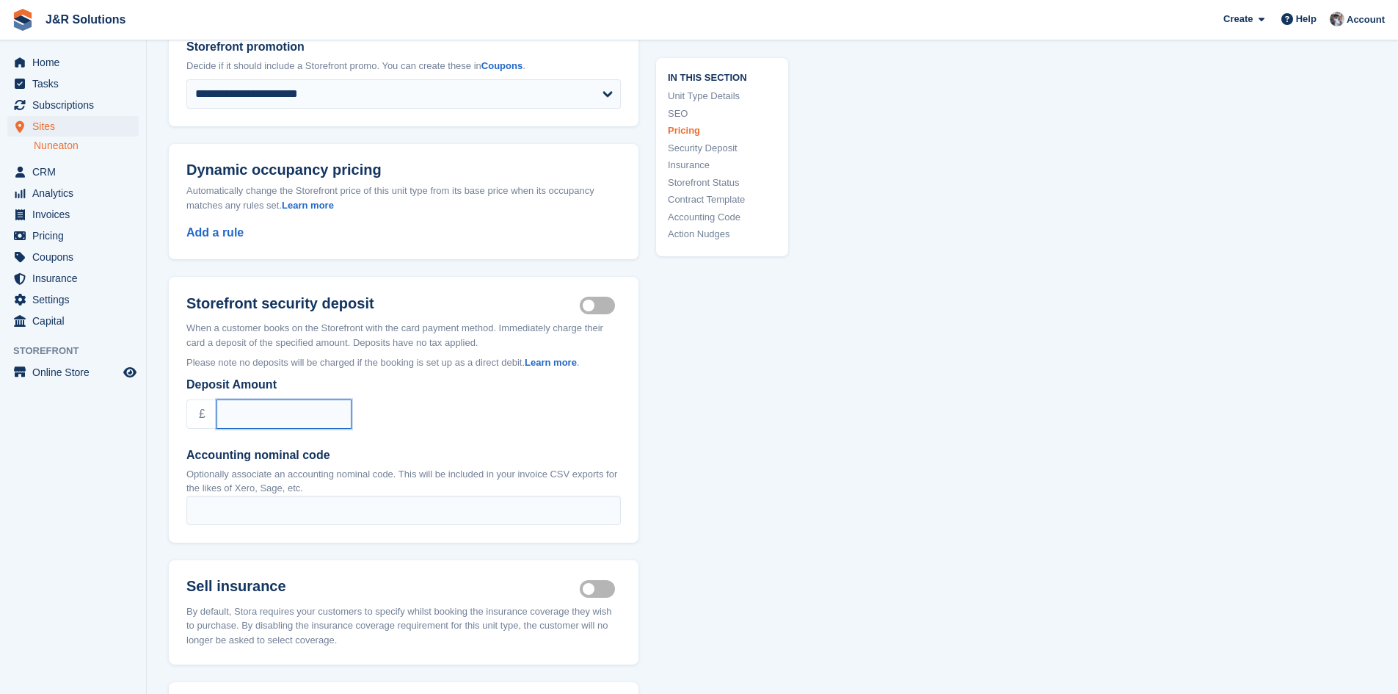
click at [256, 399] on input "Deposit Amount" at bounding box center [284, 413] width 135 height 29
type input "**"
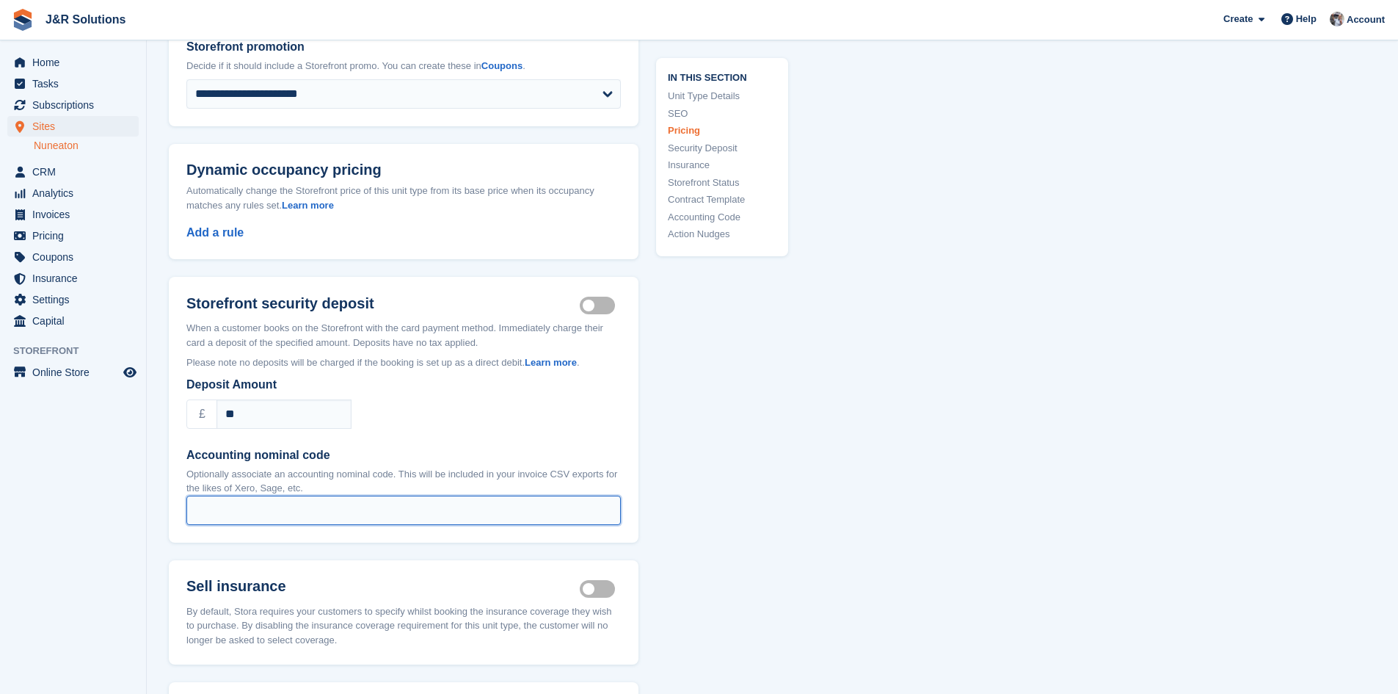
click at [236, 495] on input "Accounting nominal code" at bounding box center [403, 509] width 435 height 29
type input "***"
click at [519, 399] on div "£ **" at bounding box center [403, 413] width 435 height 29
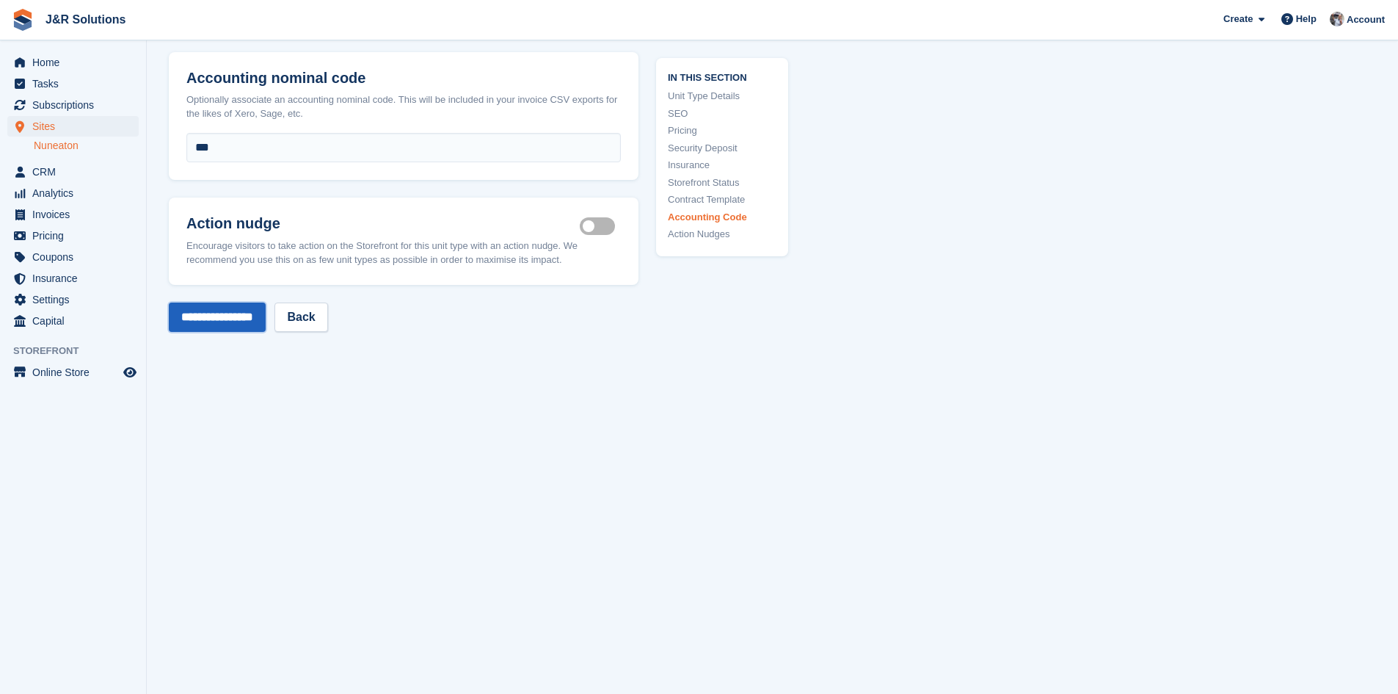
click at [225, 309] on input "**********" at bounding box center [217, 316] width 97 height 29
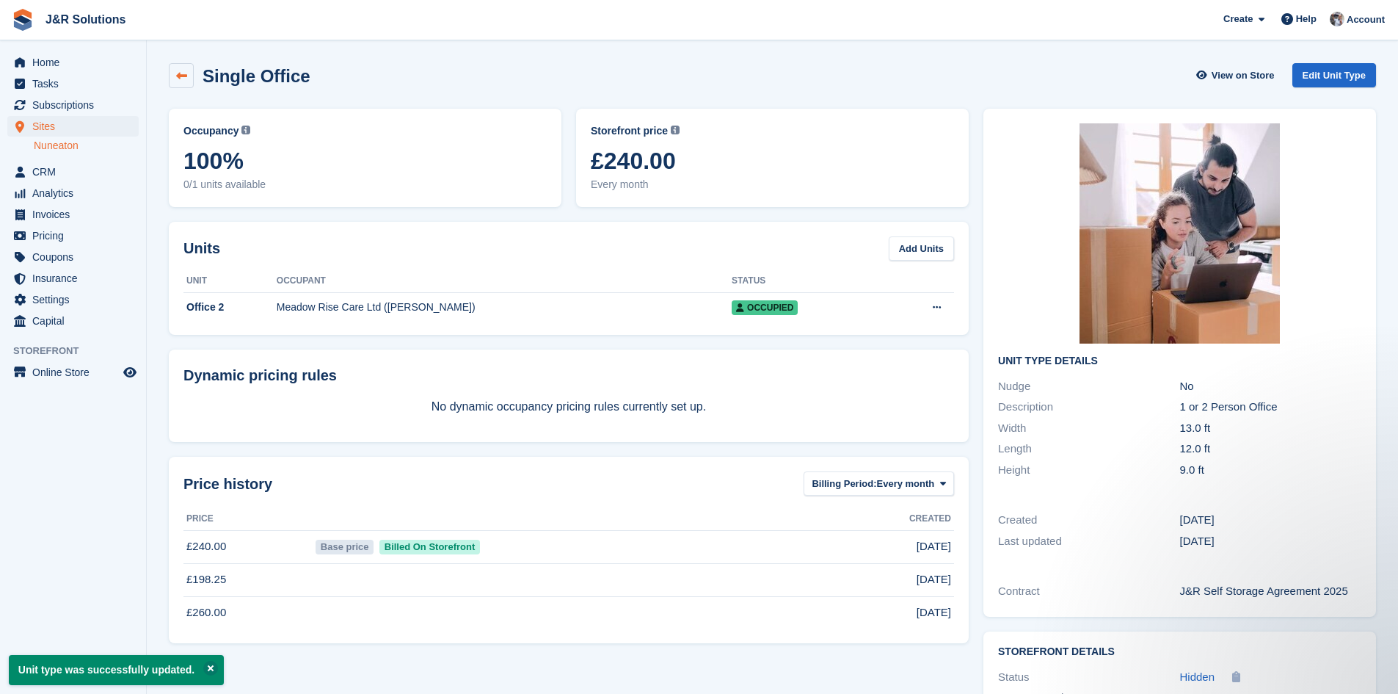
click at [181, 73] on icon at bounding box center [181, 75] width 11 height 11
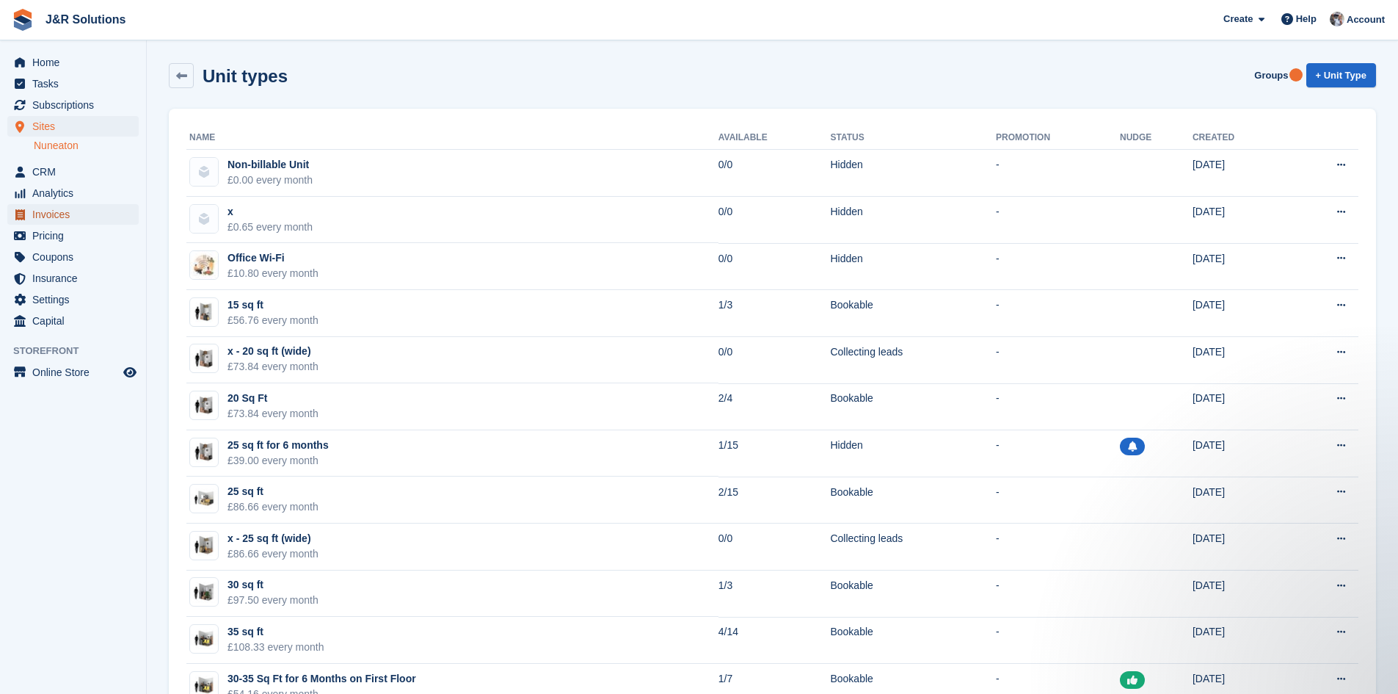
click at [48, 210] on span "Invoices" at bounding box center [76, 214] width 88 height 21
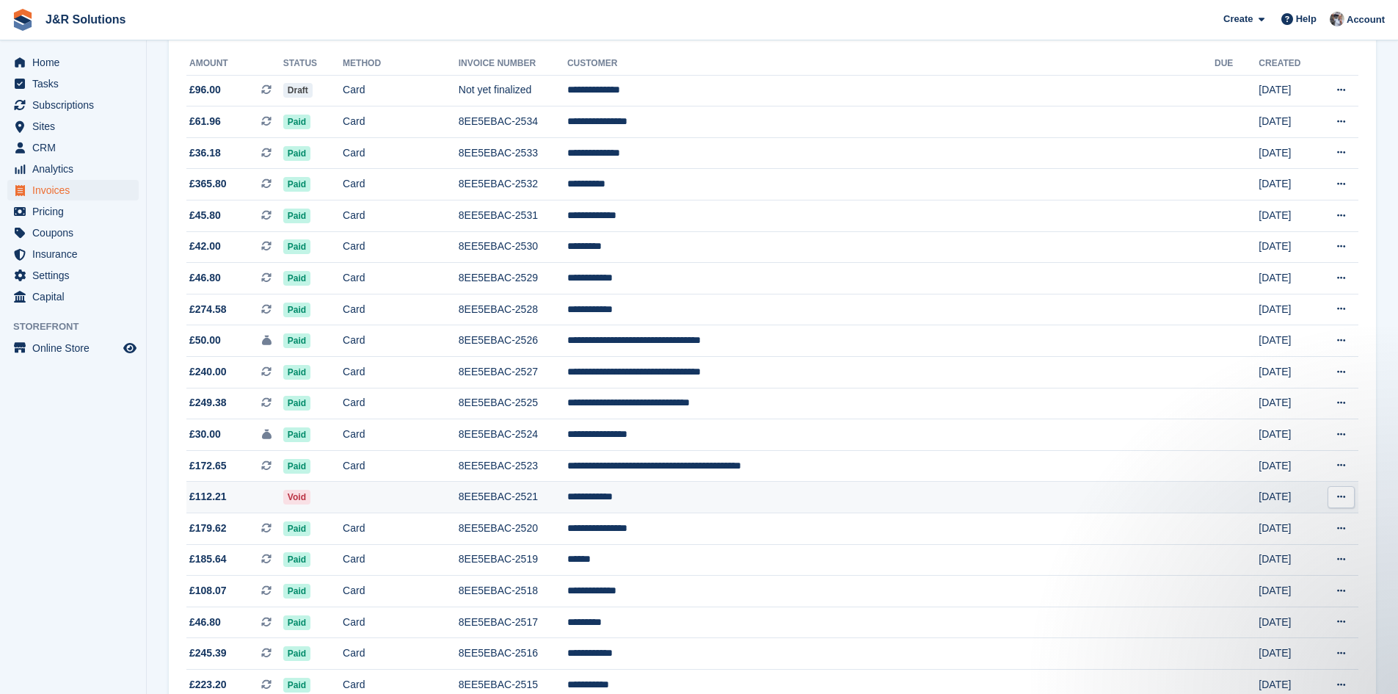
click at [885, 492] on td "**********" at bounding box center [890, 498] width 647 height 32
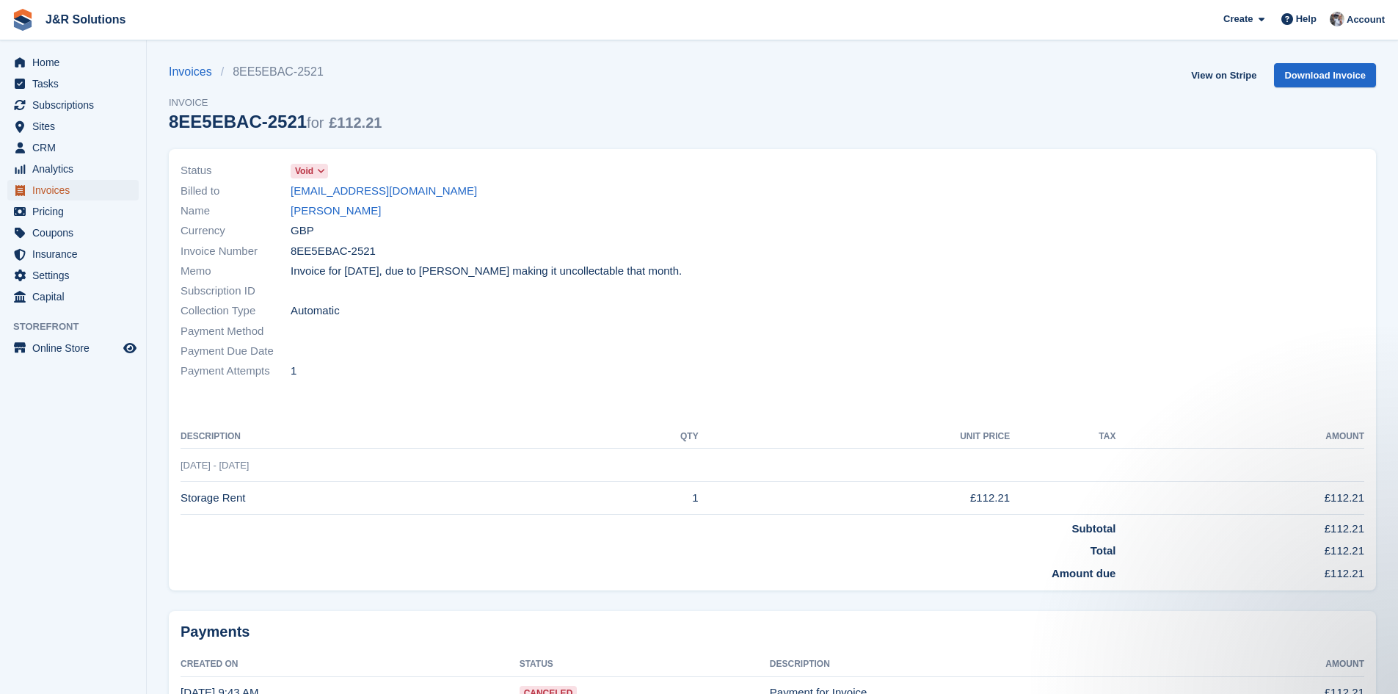
click at [49, 186] on span "Invoices" at bounding box center [76, 190] width 88 height 21
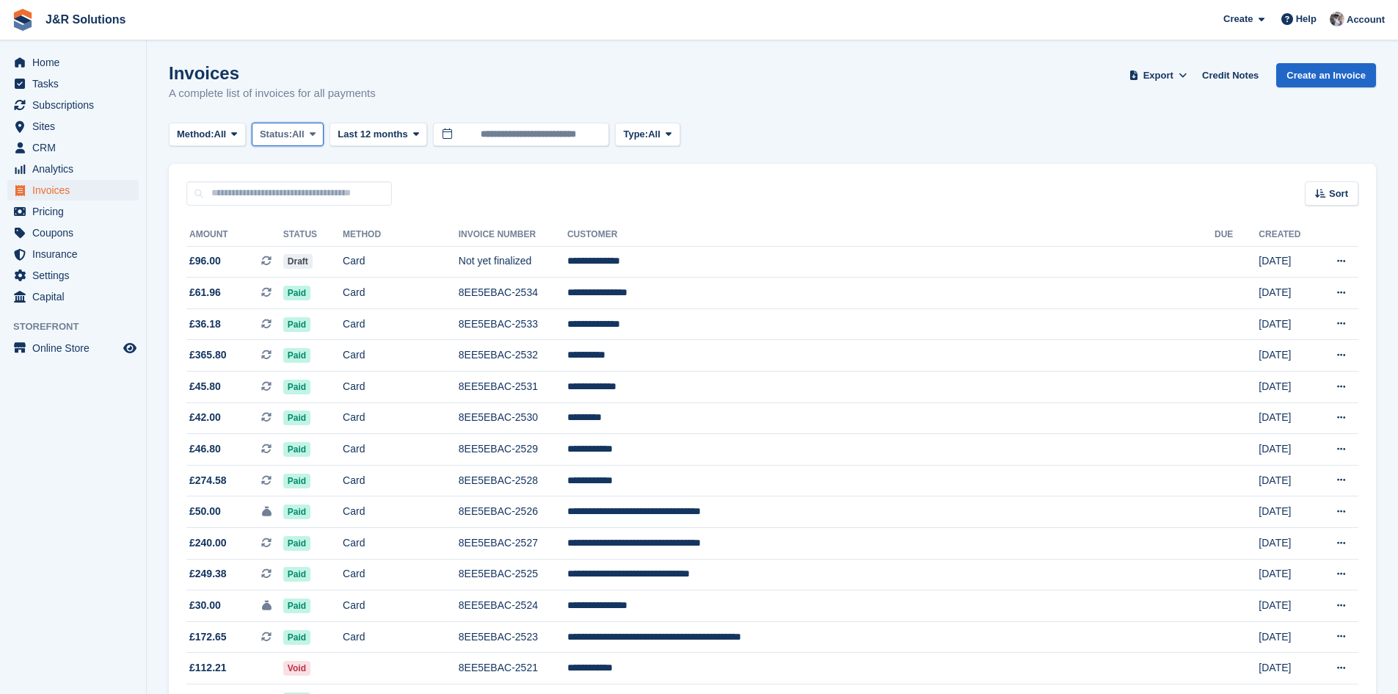
click at [305, 137] on span "All" at bounding box center [298, 134] width 12 height 15
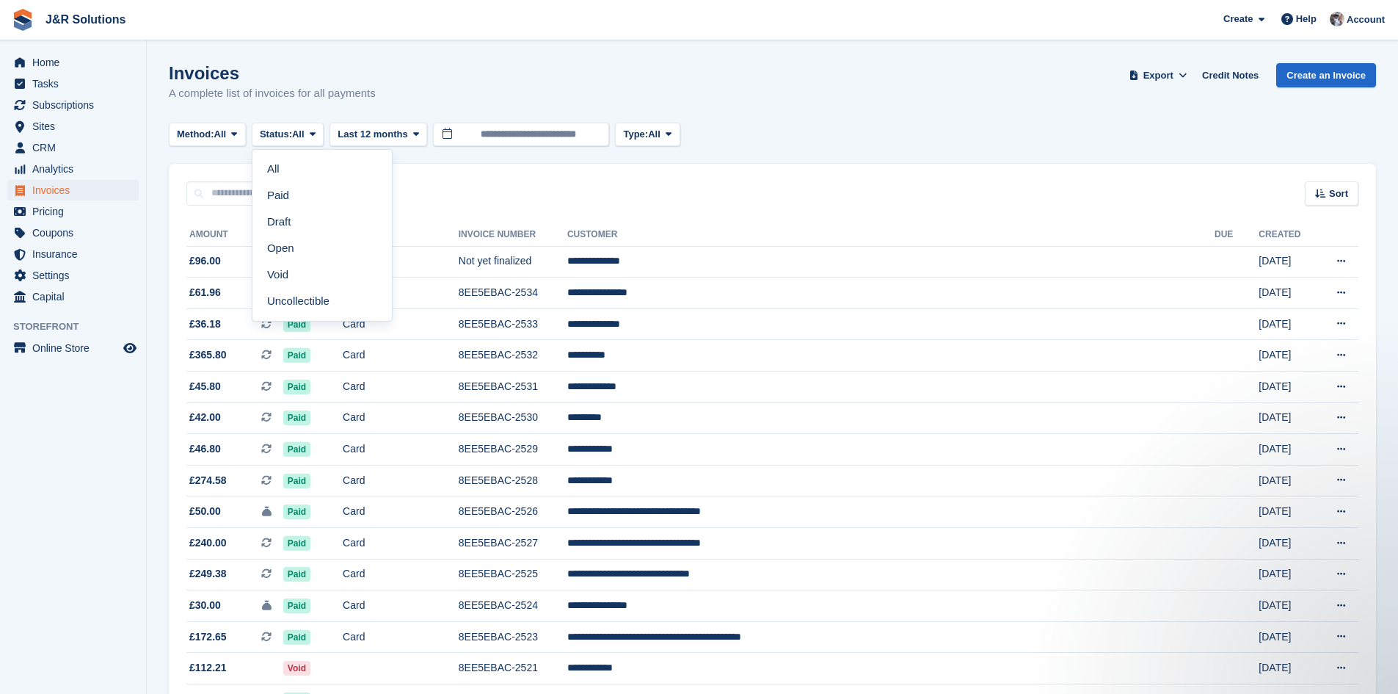
click at [1045, 101] on div "Invoices A complete list of invoices for all payments Export Export Invoices Ex…" at bounding box center [773, 91] width 1208 height 57
click at [1174, 74] on span "Export" at bounding box center [1159, 75] width 30 height 15
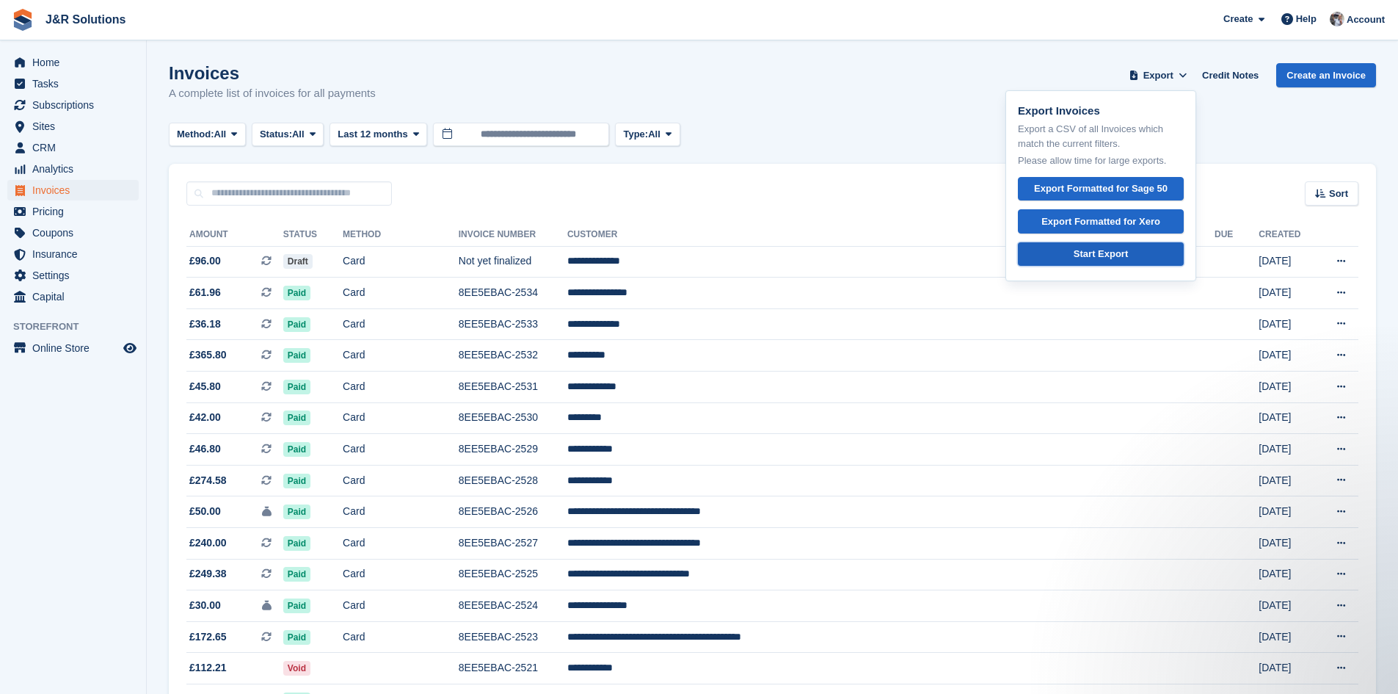
click at [1111, 252] on div "Start Export" at bounding box center [1101, 254] width 54 height 15
click at [951, 92] on div "Invoices A complete list of invoices for all payments Export Export Invoices Ex…" at bounding box center [773, 91] width 1208 height 57
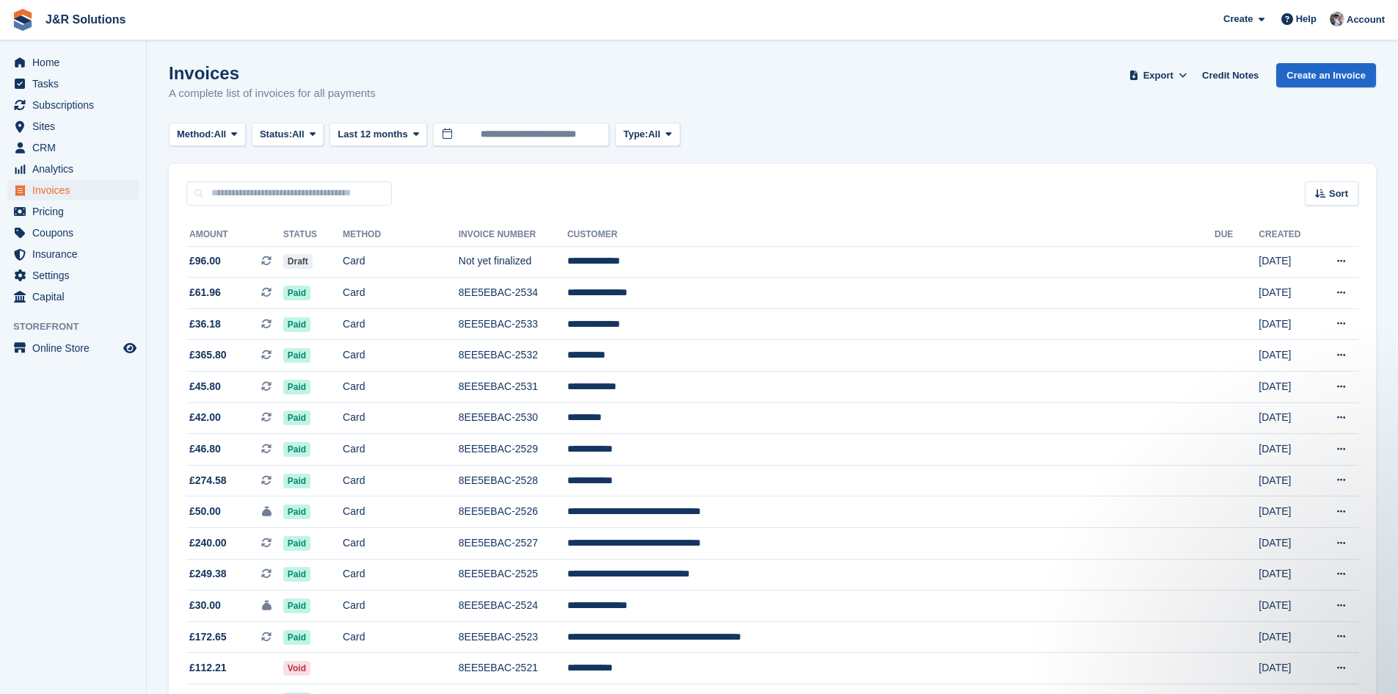
click at [830, 90] on div "Invoices A complete list of invoices for all payments Export Export Invoices Ex…" at bounding box center [773, 91] width 1208 height 57
click at [78, 106] on span "Subscriptions" at bounding box center [76, 105] width 88 height 21
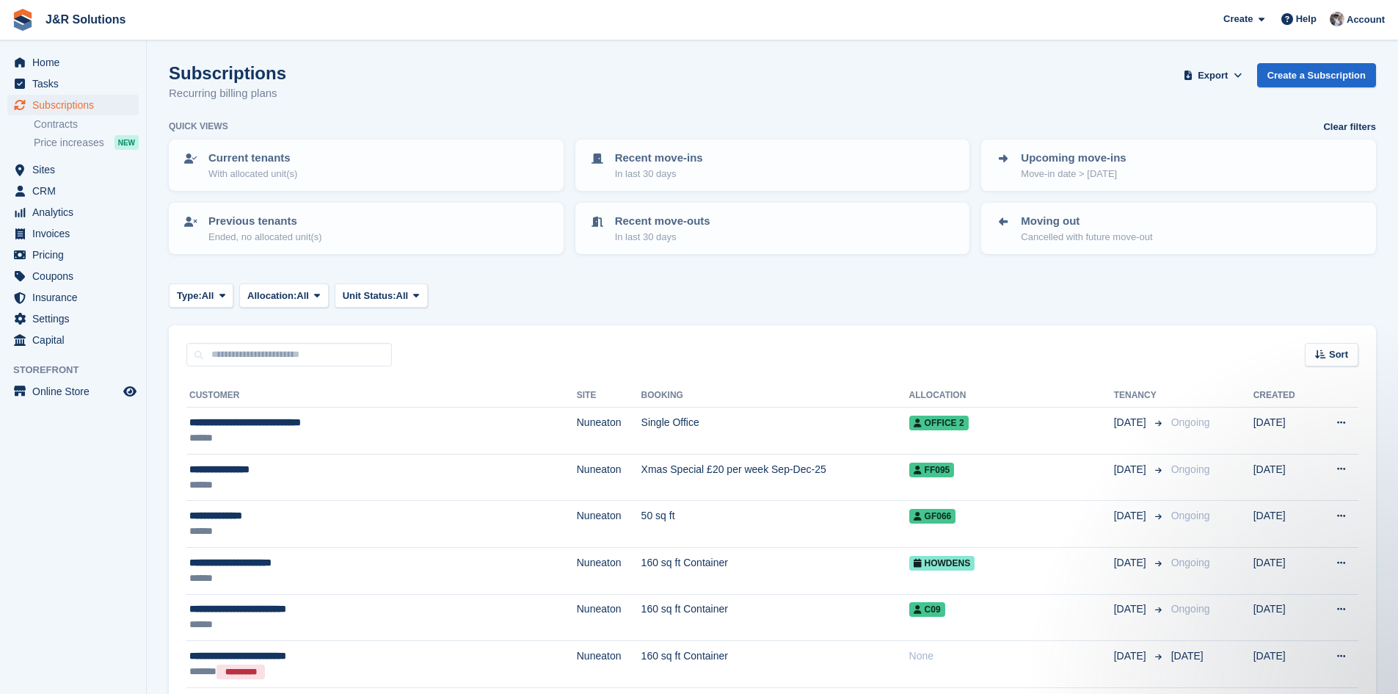
click at [499, 81] on div "Subscriptions Recurring billing plans Export Export Subscriptions Export a CSV …" at bounding box center [773, 91] width 1208 height 57
click at [1368, 27] on div "Account" at bounding box center [1358, 20] width 65 height 26
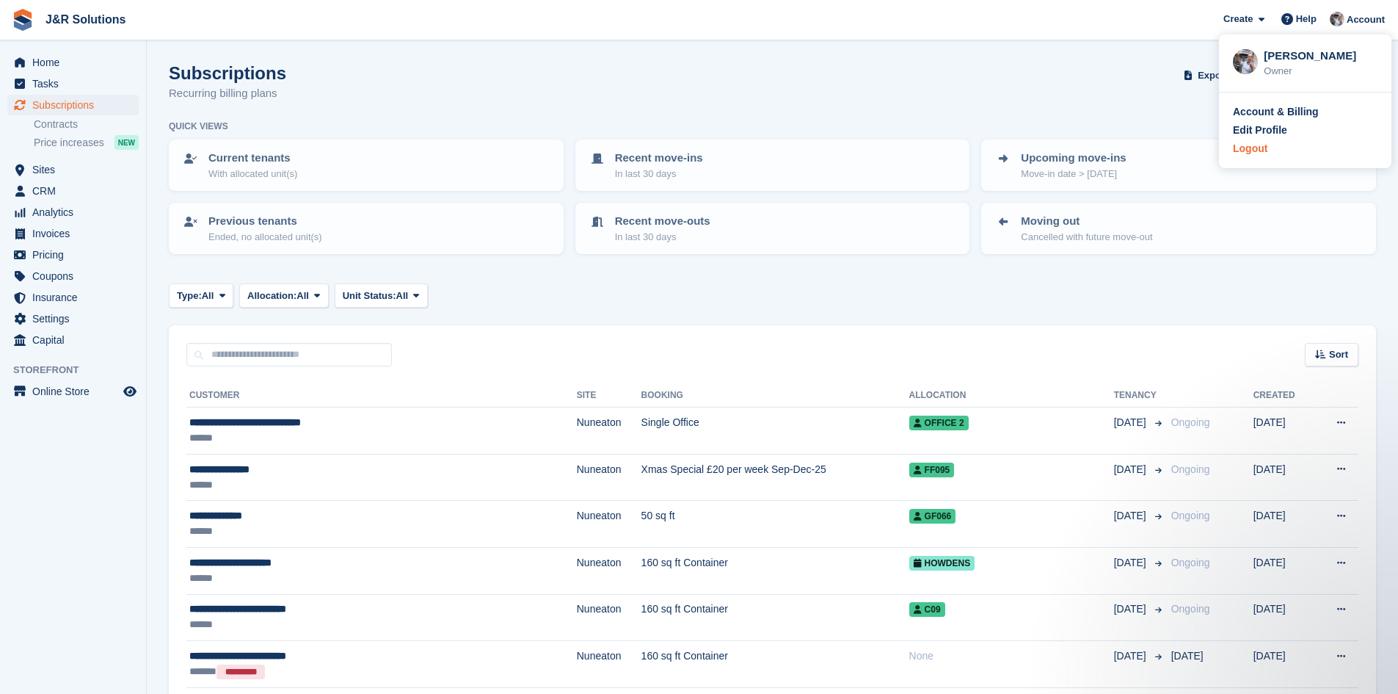
click at [1255, 152] on div "Logout" at bounding box center [1250, 148] width 35 height 15
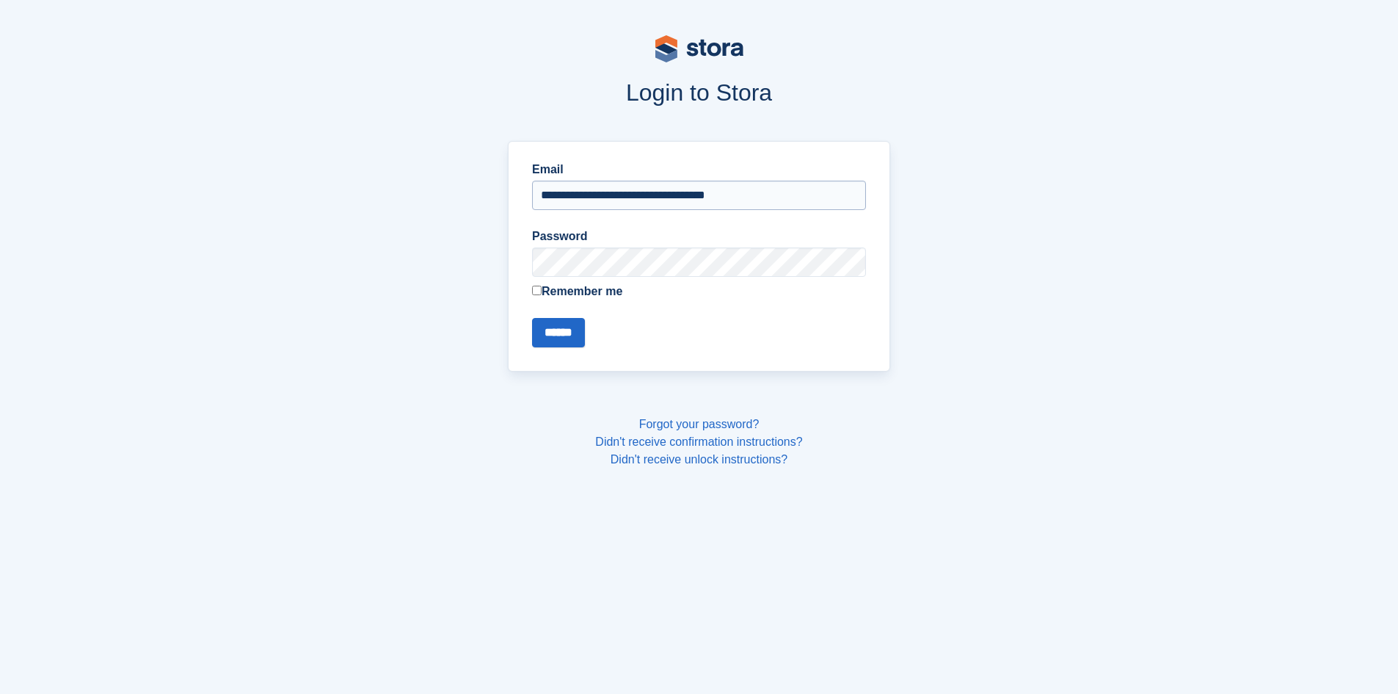
click at [625, 200] on input "**********" at bounding box center [699, 195] width 334 height 29
type input "**********"
click at [564, 332] on input "******" at bounding box center [558, 332] width 53 height 29
